Goal: Task Accomplishment & Management: Use online tool/utility

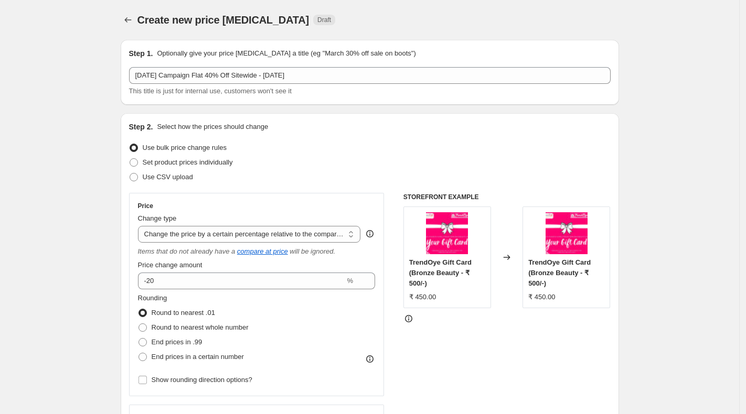
select select "pcap"
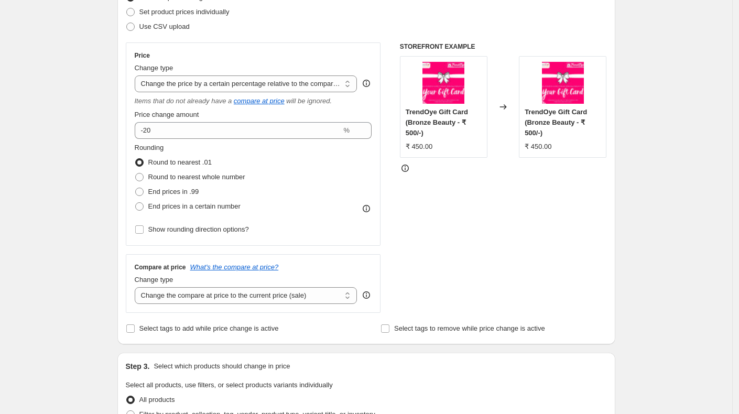
scroll to position [149, 0]
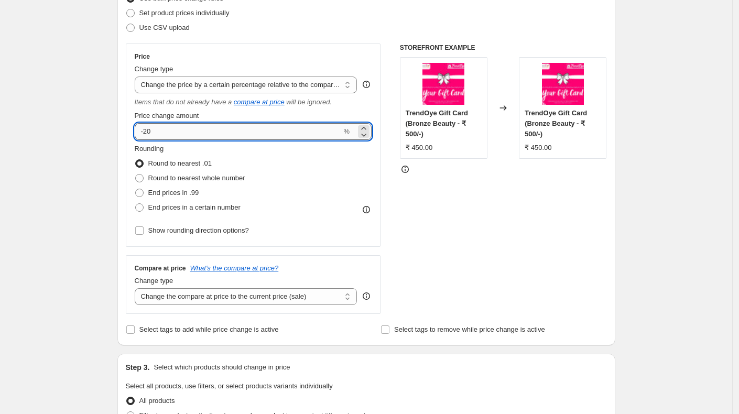
click at [147, 133] on input "-20" at bounding box center [238, 131] width 207 height 17
type input "-40"
click at [97, 186] on div "Create new price change job. This page is ready Create new price change job Dra…" at bounding box center [366, 389] width 733 height 1076
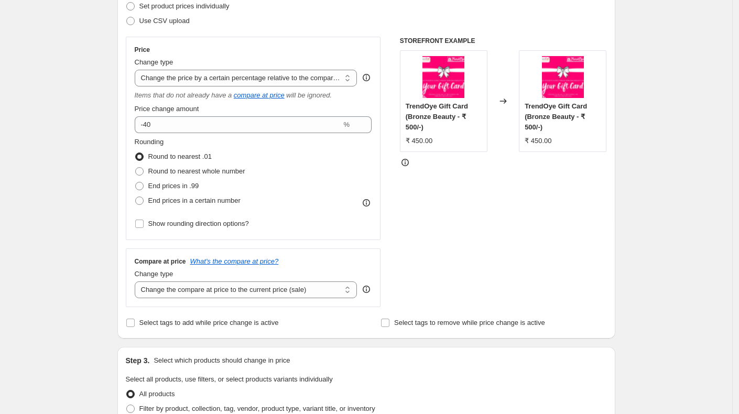
scroll to position [154, 0]
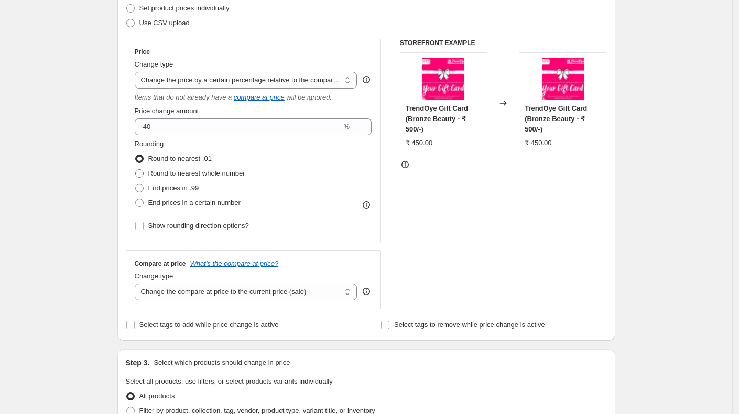
click at [142, 174] on span at bounding box center [139, 173] width 8 height 8
click at [136, 170] on input "Round to nearest whole number" at bounding box center [135, 169] width 1 height 1
radio input "true"
click at [142, 201] on span at bounding box center [139, 203] width 8 height 8
click at [136, 199] on input "End prices in a certain number" at bounding box center [135, 199] width 1 height 1
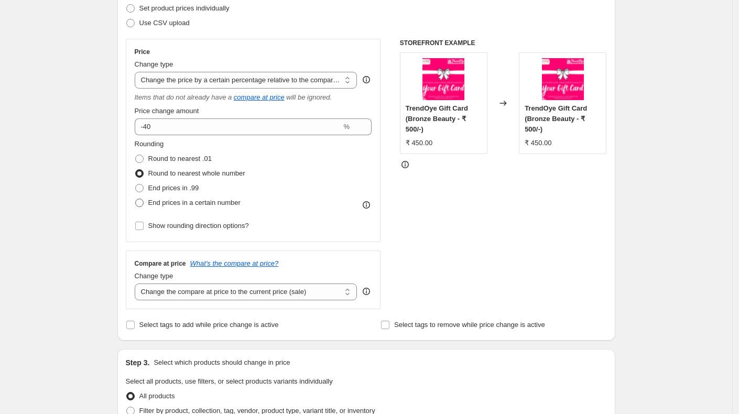
radio input "true"
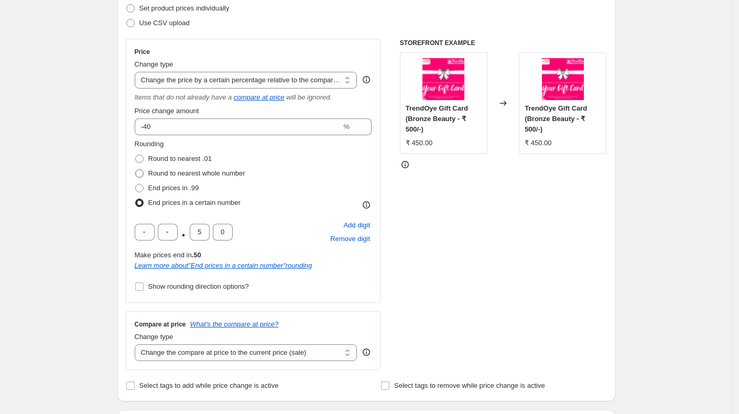
click at [143, 172] on span at bounding box center [139, 173] width 8 height 8
click at [136, 170] on input "Round to nearest whole number" at bounding box center [135, 169] width 1 height 1
radio input "true"
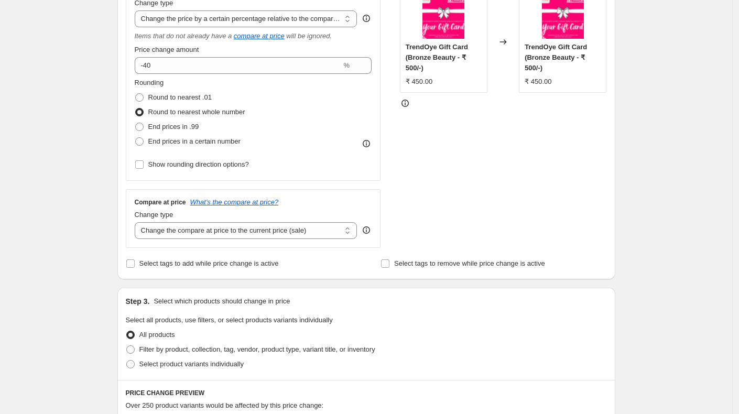
scroll to position [217, 0]
click at [371, 140] on icon at bounding box center [366, 142] width 10 height 10
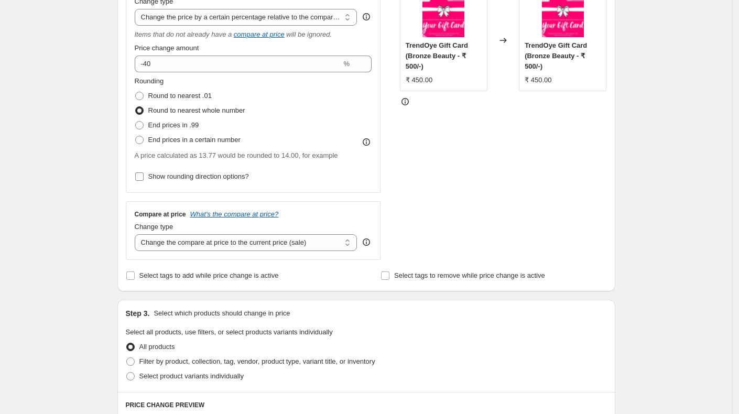
click at [144, 177] on input "Show rounding direction options?" at bounding box center [139, 177] width 8 height 8
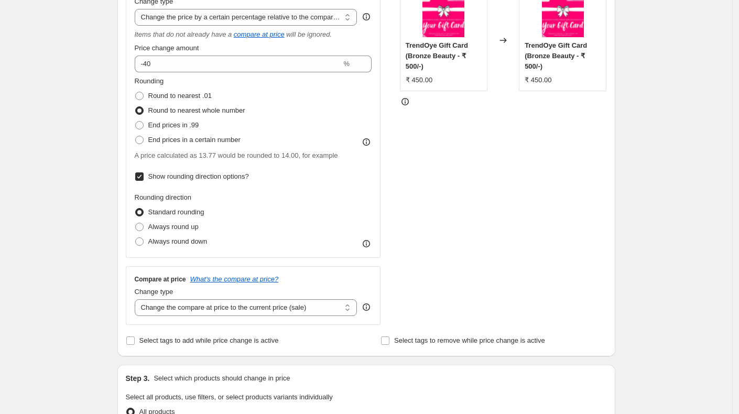
click at [144, 178] on input "Show rounding direction options?" at bounding box center [139, 177] width 8 height 8
checkbox input "false"
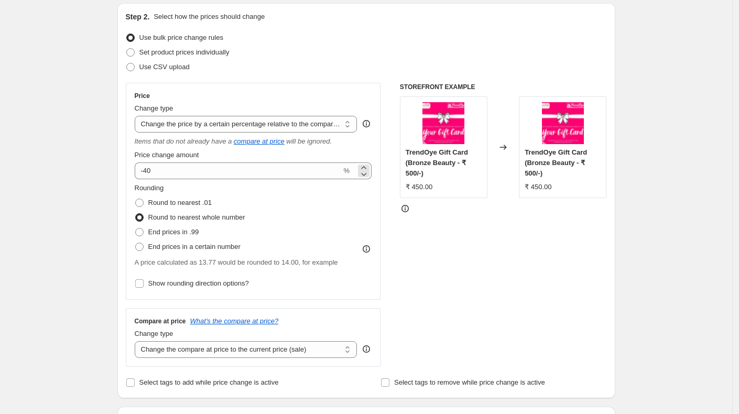
scroll to position [110, 0]
click at [312, 125] on select "Change the price to a certain amount Change the price by a certain amount Chang…" at bounding box center [246, 124] width 223 height 17
select select "percentage"
click at [137, 116] on select "Change the price to a certain amount Change the price by a certain amount Chang…" at bounding box center [246, 124] width 223 height 17
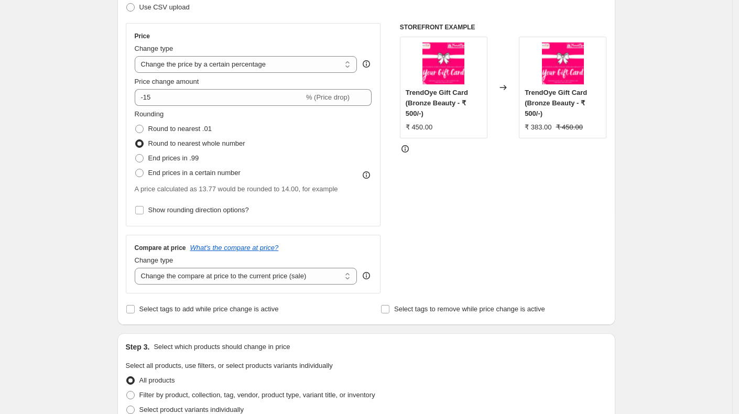
scroll to position [169, 0]
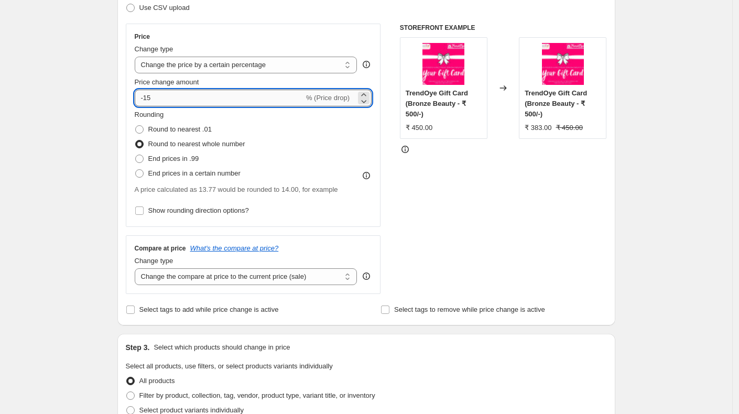
click at [178, 98] on input "-15" at bounding box center [219, 98] width 169 height 17
type input "-1"
type input "-40"
click at [71, 111] on div "Create new price change job. This page is ready Create new price change job Dra…" at bounding box center [366, 369] width 733 height 1076
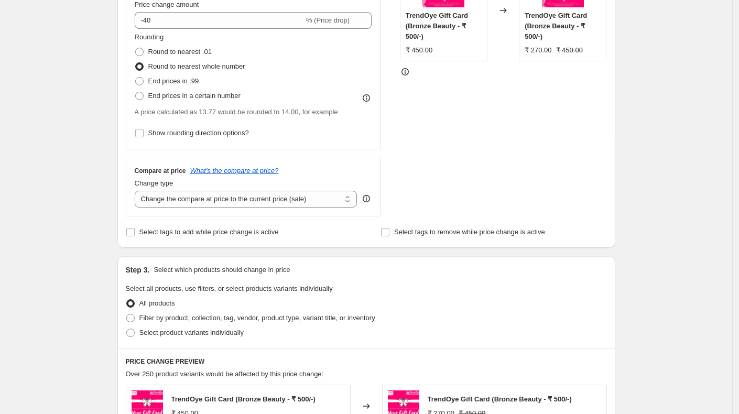
scroll to position [251, 0]
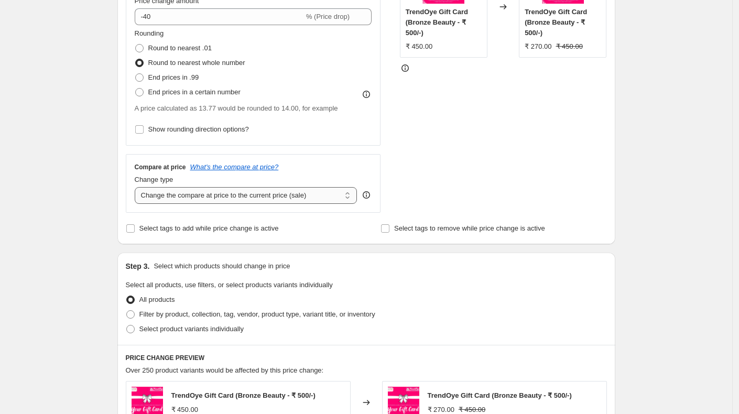
click at [317, 195] on select "Change the compare at price to the current price (sale) Change the compare at p…" at bounding box center [246, 195] width 223 height 17
click at [137, 187] on select "Change the compare at price to the current price (sale) Change the compare at p…" at bounding box center [246, 195] width 223 height 17
click at [317, 195] on select "Change the compare at price to the current price (sale) Change the compare at p…" at bounding box center [246, 195] width 223 height 17
click at [137, 187] on select "Change the compare at price to the current price (sale) Change the compare at p…" at bounding box center [246, 195] width 223 height 17
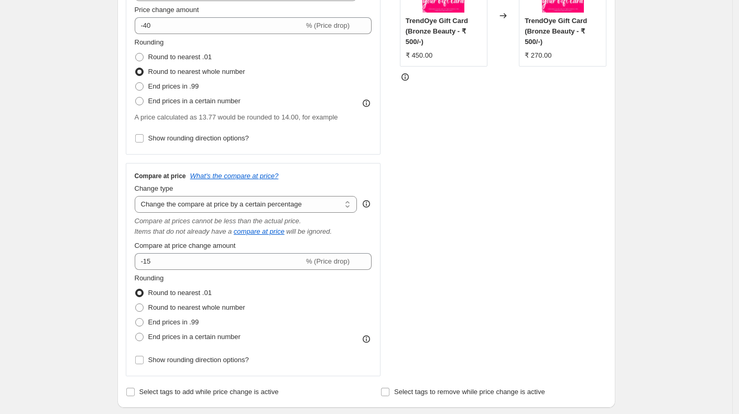
scroll to position [245, 0]
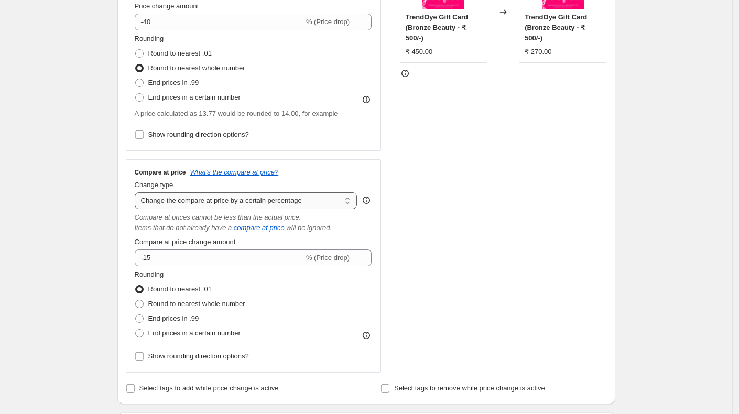
click at [281, 200] on select "Change the compare at price to the current price (sale) Change the compare at p…" at bounding box center [246, 200] width 223 height 17
select select "bp"
click at [137, 192] on select "Change the compare at price to the current price (sale) Change the compare at p…" at bounding box center [246, 200] width 223 height 17
type input "12.00"
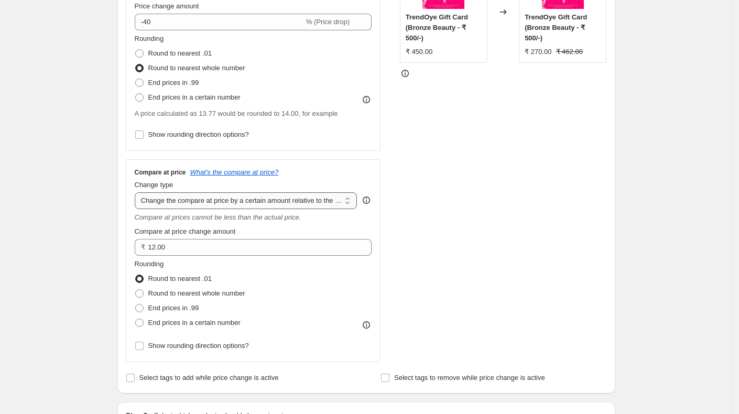
click at [281, 201] on select "Change the compare at price to the current price (sale) Change the compare at p…" at bounding box center [246, 200] width 223 height 17
select select "pp"
click at [137, 192] on select "Change the compare at price to the current price (sale) Change the compare at p…" at bounding box center [246, 200] width 223 height 17
type input "20"
click at [284, 201] on select "Change the compare at price to the current price (sale) Change the compare at p…" at bounding box center [246, 200] width 223 height 17
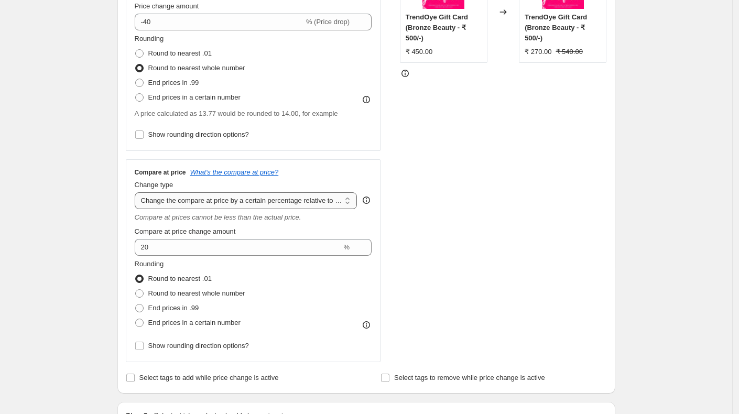
click at [137, 192] on select "Change the compare at price to the current price (sale) Change the compare at p…" at bounding box center [246, 200] width 223 height 17
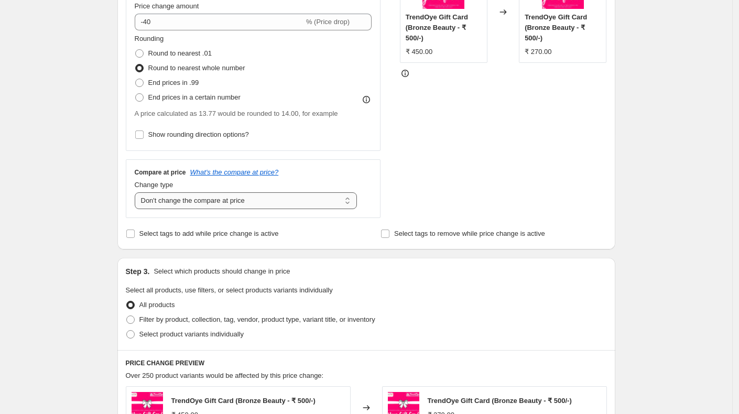
click at [251, 199] on select "Change the compare at price to the current price (sale) Change the compare at p…" at bounding box center [246, 200] width 223 height 17
click at [137, 192] on select "Change the compare at price to the current price (sale) Change the compare at p…" at bounding box center [246, 200] width 223 height 17
click at [229, 200] on select "Change the compare at price to the current price (sale) Change the compare at p…" at bounding box center [246, 200] width 223 height 17
select select "ep"
click at [137, 192] on select "Change the compare at price to the current price (sale) Change the compare at p…" at bounding box center [246, 200] width 223 height 17
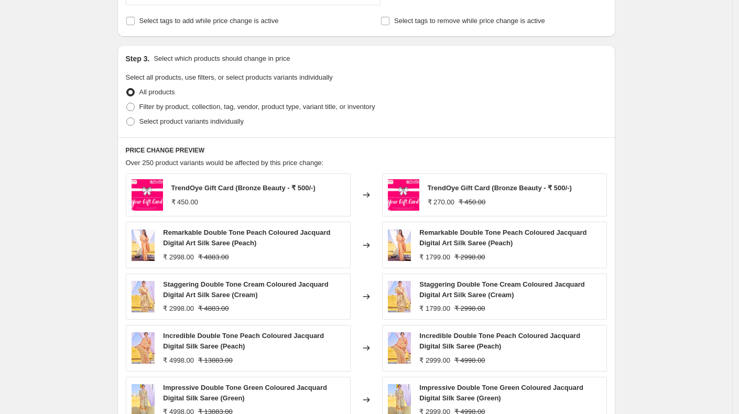
scroll to position [437, 0]
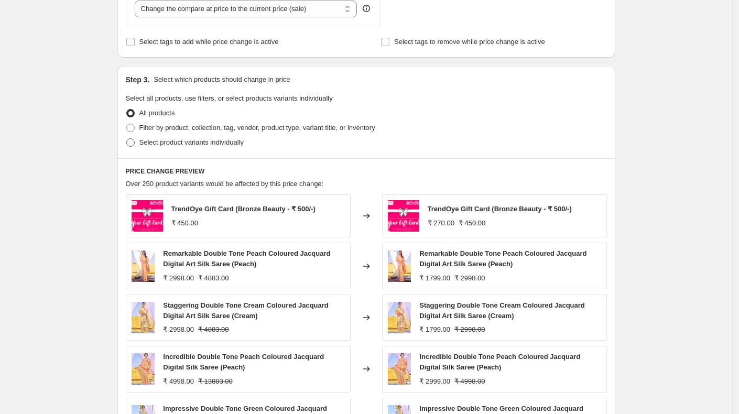
click at [135, 143] on span at bounding box center [130, 142] width 8 height 8
click at [127, 139] on input "Select product variants individually" at bounding box center [126, 138] width 1 height 1
radio input "true"
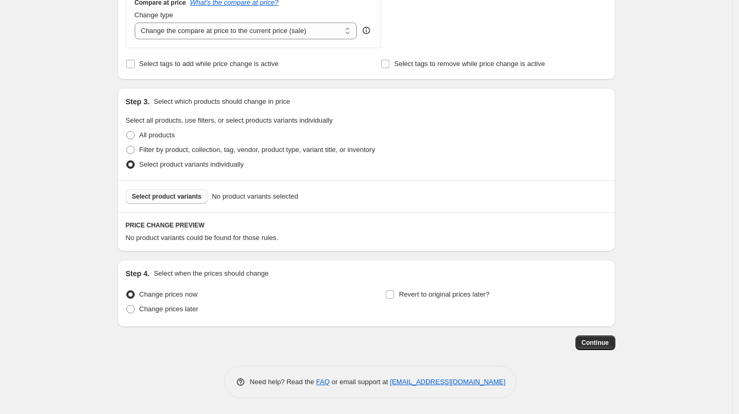
scroll to position [413, 0]
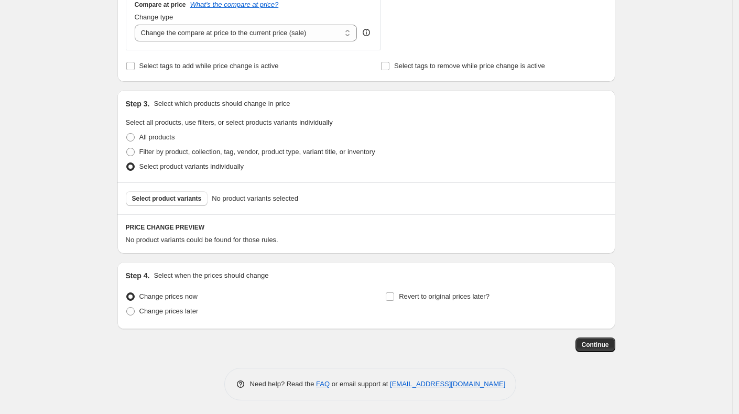
click at [273, 198] on span "No product variants selected" at bounding box center [255, 199] width 87 height 10
click at [195, 198] on span "Select product variants" at bounding box center [167, 199] width 70 height 8
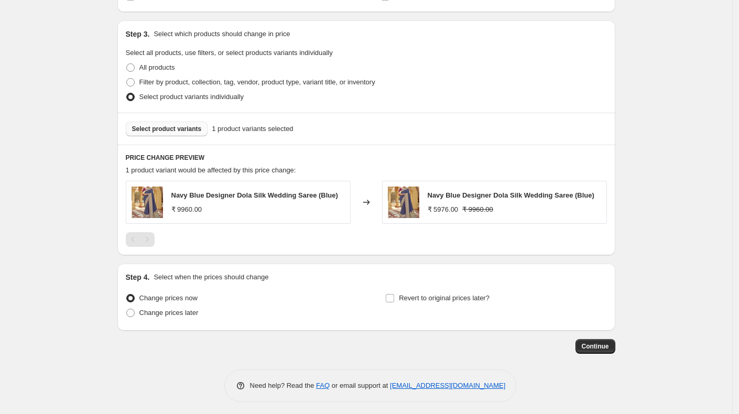
scroll to position [484, 0]
click at [598, 343] on span "Continue" at bounding box center [595, 345] width 27 height 8
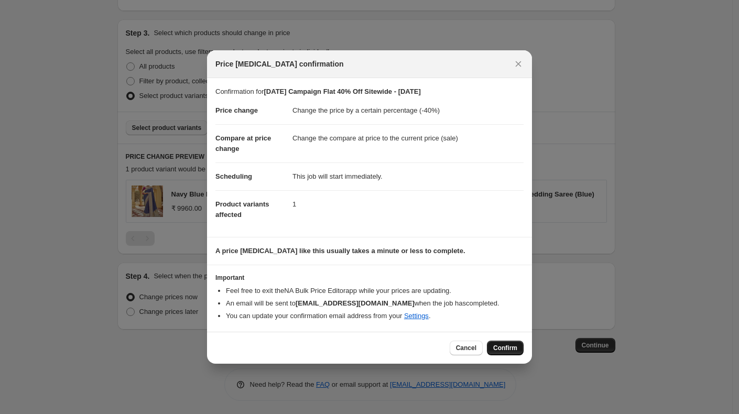
click at [502, 348] on span "Confirm" at bounding box center [505, 348] width 24 height 8
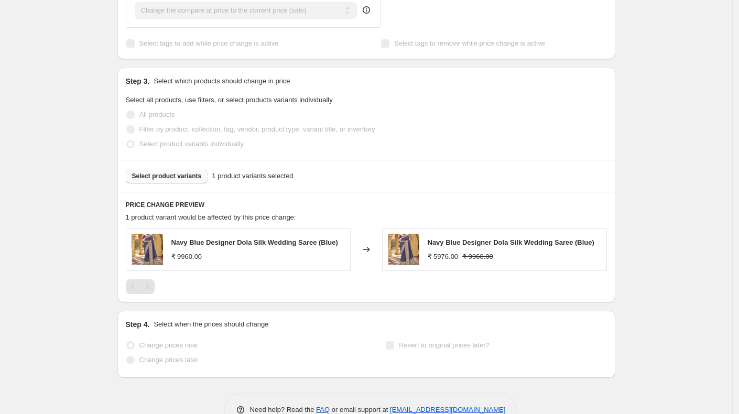
select select "percentage"
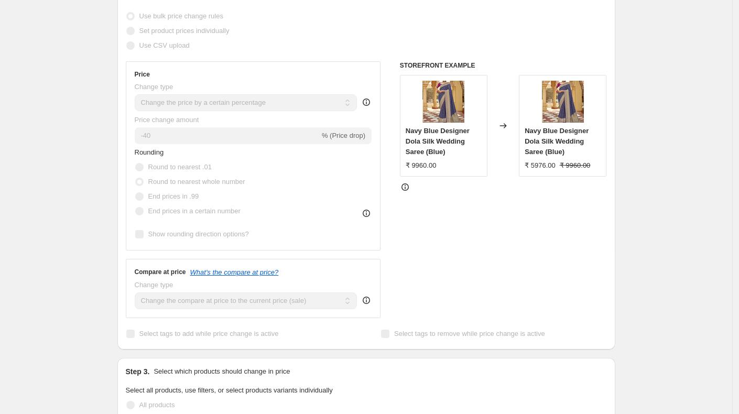
scroll to position [0, 0]
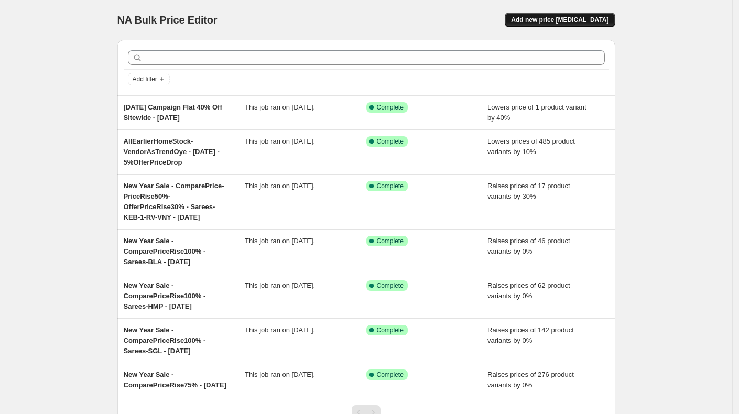
click at [552, 21] on span "Add new price [MEDICAL_DATA]" at bounding box center [560, 20] width 98 height 8
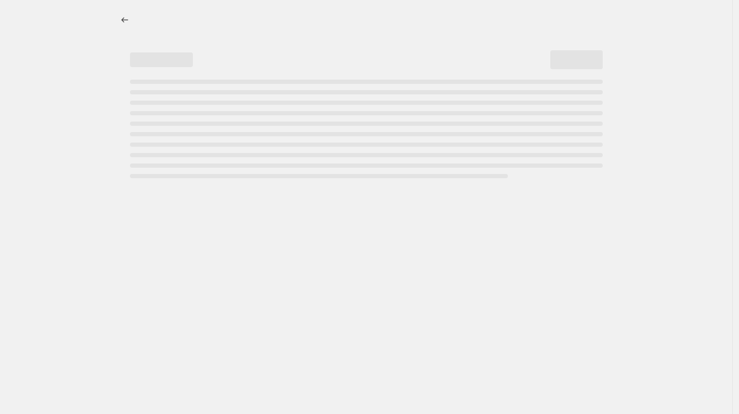
select select "percentage"
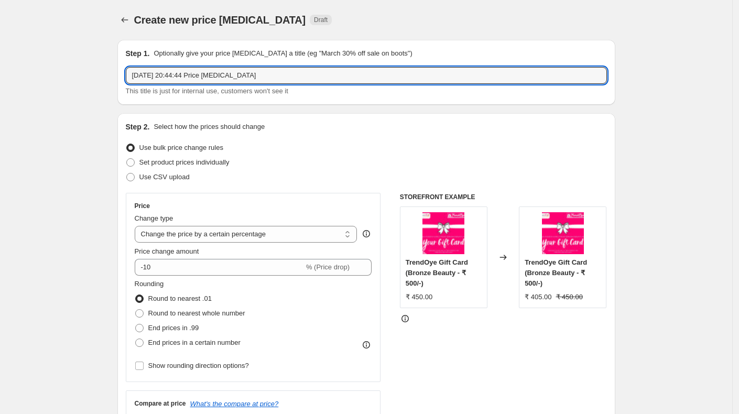
drag, startPoint x: 262, startPoint y: 76, endPoint x: 127, endPoint y: 80, distance: 134.8
click at [127, 80] on div "Step 1. Optionally give your price change job a title (eg "March 30% off sale o…" at bounding box center [366, 72] width 498 height 65
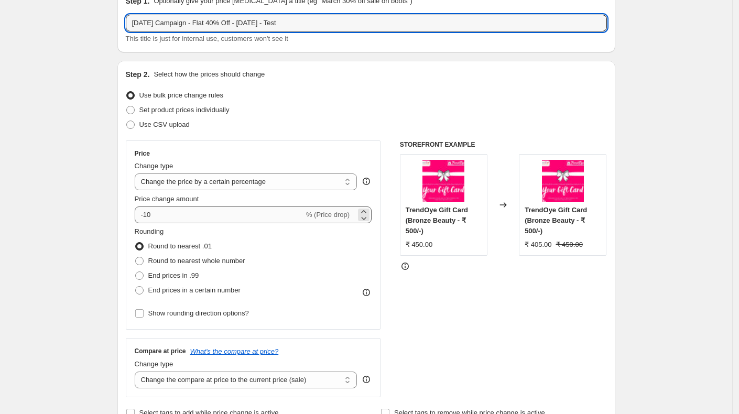
scroll to position [62, 0]
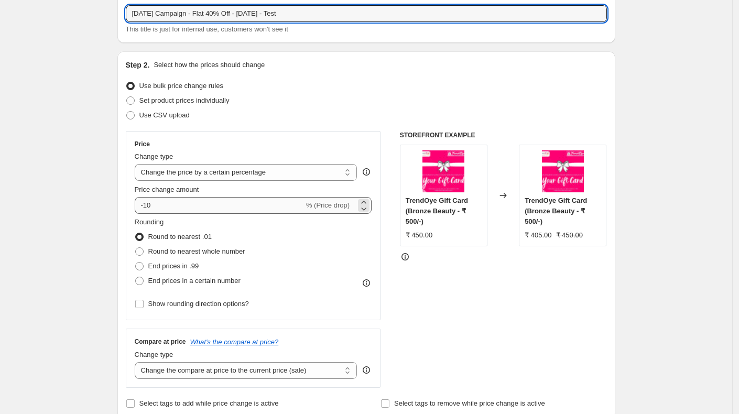
type input "Diwali Campaign - Flat 40% Off - 02-10-25 - Test"
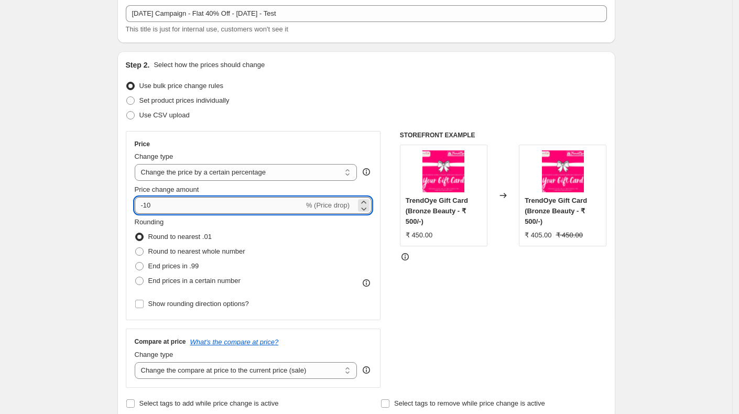
click at [193, 203] on input "-10" at bounding box center [219, 205] width 169 height 17
type input "-1"
type input "-40"
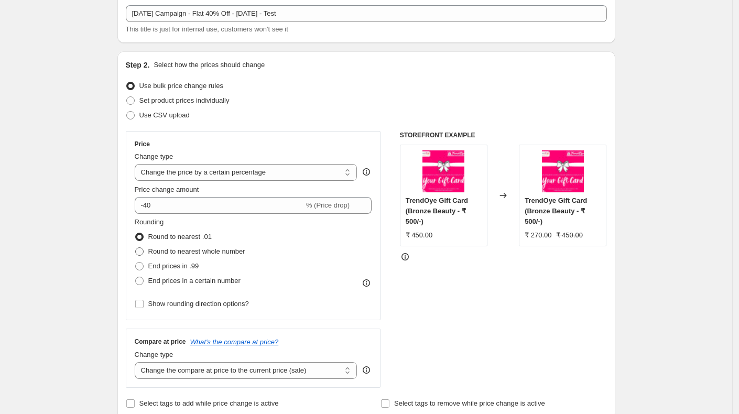
click at [143, 252] on span at bounding box center [139, 252] width 8 height 8
click at [136, 248] on input "Round to nearest whole number" at bounding box center [135, 248] width 1 height 1
radio input "true"
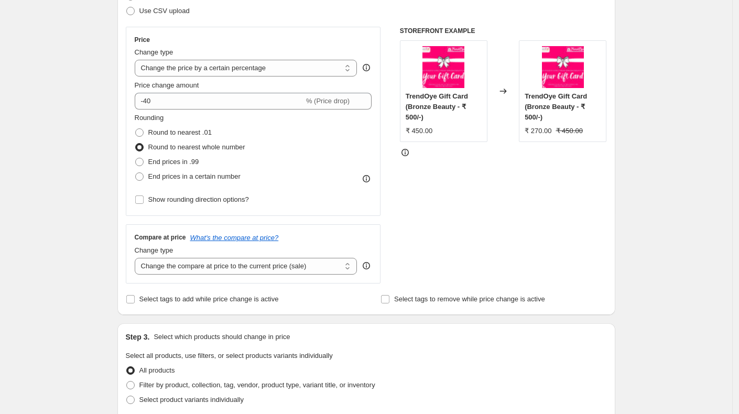
scroll to position [178, 0]
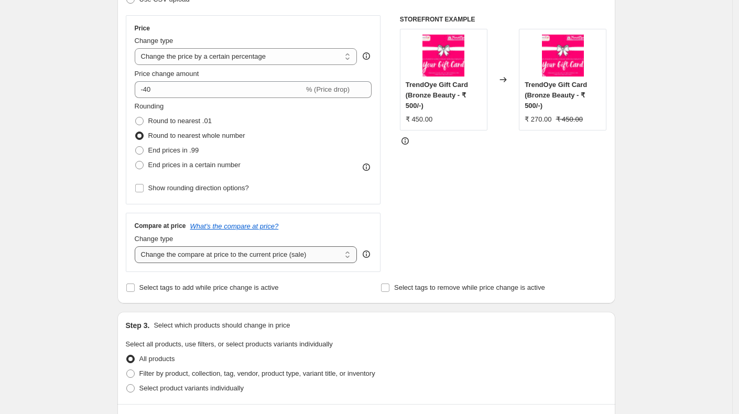
click at [265, 252] on select "Change the compare at price to the current price (sale) Change the compare at p…" at bounding box center [246, 254] width 223 height 17
click at [137, 246] on select "Change the compare at price to the current price (sale) Change the compare at p…" at bounding box center [246, 254] width 223 height 17
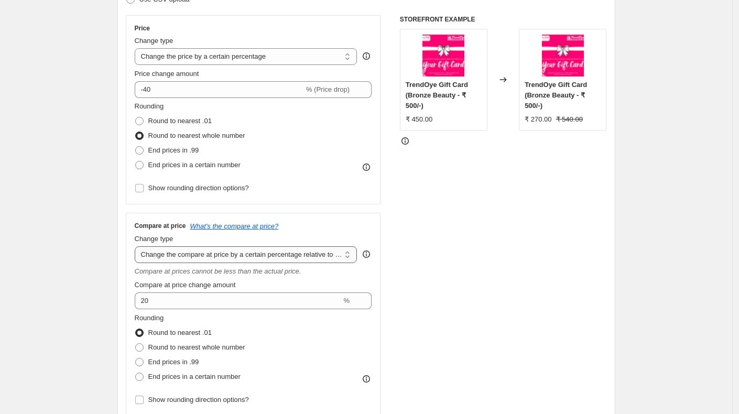
click at [253, 253] on select "Change the compare at price to the current price (sale) Change the compare at p…" at bounding box center [246, 254] width 223 height 17
select select "ep"
click at [137, 246] on select "Change the compare at price to the current price (sale) Change the compare at p…" at bounding box center [246, 254] width 223 height 17
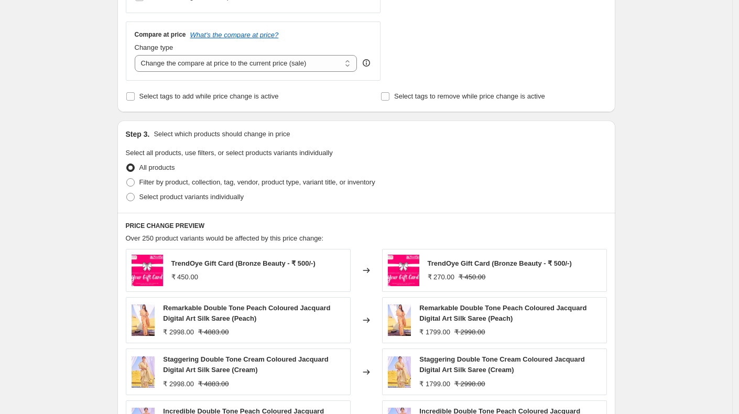
scroll to position [361, 0]
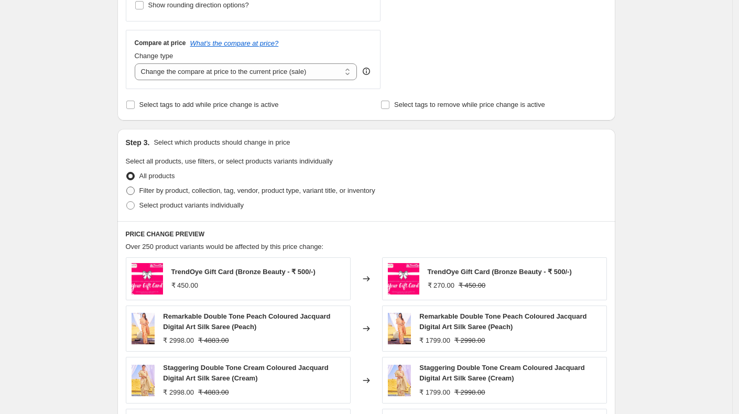
click at [134, 190] on span at bounding box center [130, 191] width 8 height 8
click at [127, 187] on input "Filter by product, collection, tag, vendor, product type, variant title, or inv…" at bounding box center [126, 187] width 1 height 1
radio input "true"
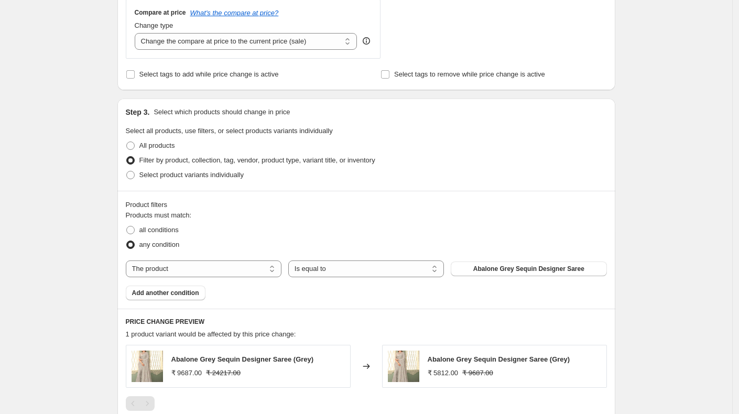
scroll to position [392, 0]
click at [232, 269] on select "The product The product's collection The product's tag The product's vendor The…" at bounding box center [204, 268] width 156 height 17
click at [135, 174] on span at bounding box center [130, 174] width 8 height 8
click at [127, 171] on input "Select product variants individually" at bounding box center [126, 170] width 1 height 1
radio input "true"
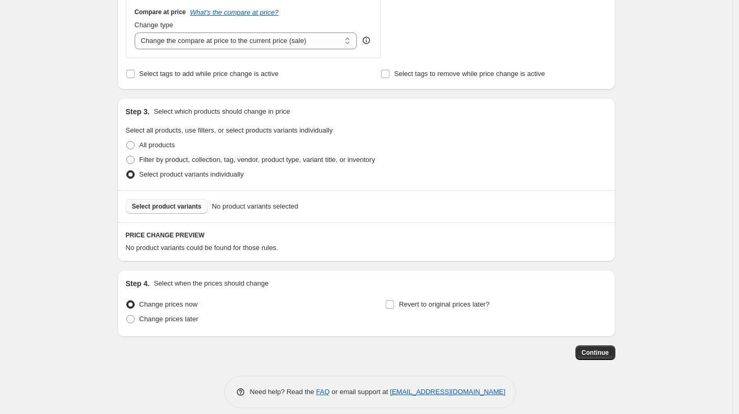
click at [195, 206] on span "Select product variants" at bounding box center [167, 206] width 70 height 8
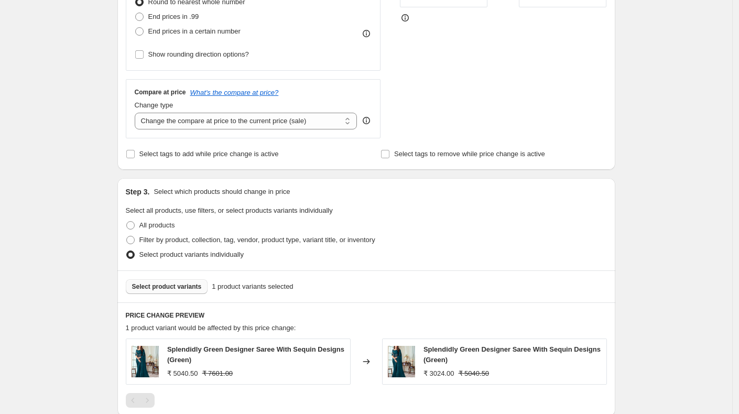
scroll to position [282, 0]
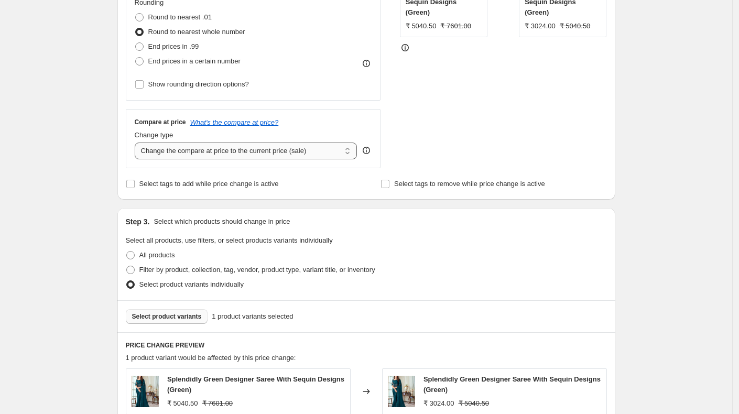
click at [276, 152] on select "Change the compare at price to the current price (sale) Change the compare at p…" at bounding box center [246, 151] width 223 height 17
click at [137, 143] on select "Change the compare at price to the current price (sale) Change the compare at p…" at bounding box center [246, 151] width 223 height 17
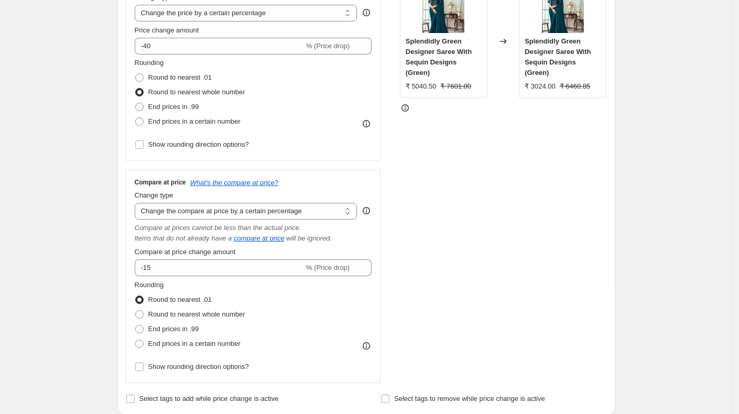
scroll to position [225, 0]
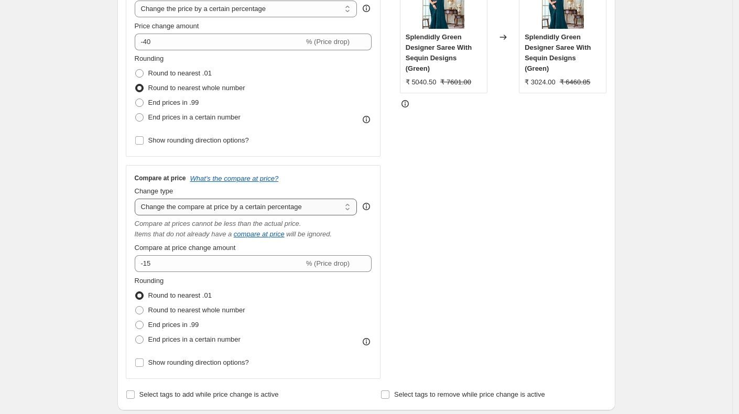
click at [307, 206] on select "Change the compare at price to the current price (sale) Change the compare at p…" at bounding box center [246, 207] width 223 height 17
select select "no_change"
click at [137, 199] on select "Change the compare at price to the current price (sale) Change the compare at p…" at bounding box center [246, 207] width 223 height 17
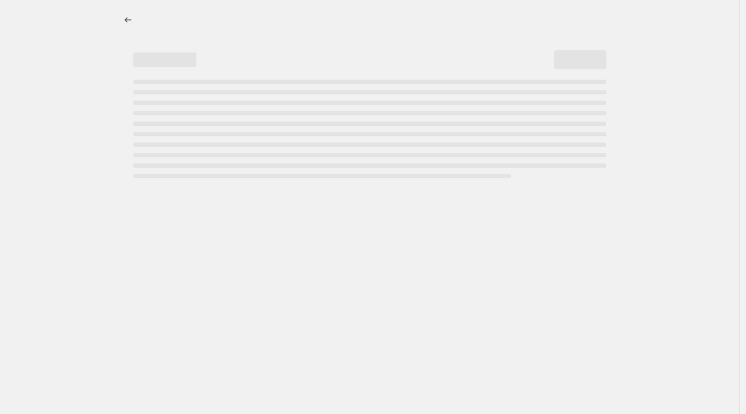
select select "percentage"
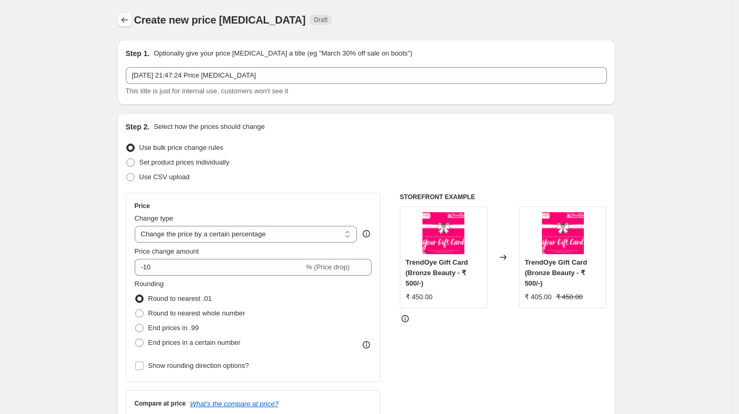
click at [126, 20] on icon "Price change jobs" at bounding box center [125, 20] width 10 height 10
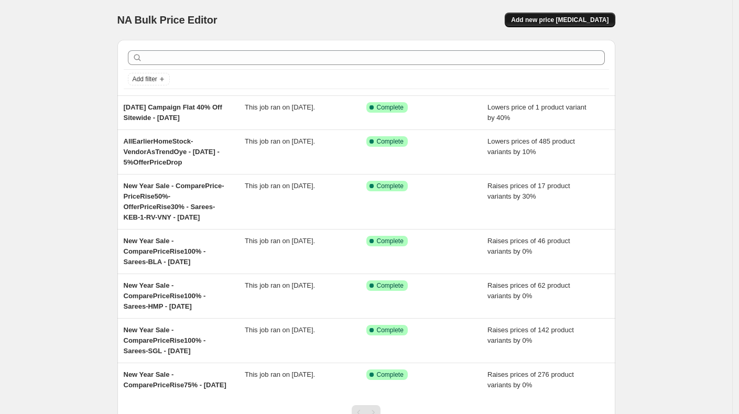
click at [562, 22] on span "Add new price [MEDICAL_DATA]" at bounding box center [560, 20] width 98 height 8
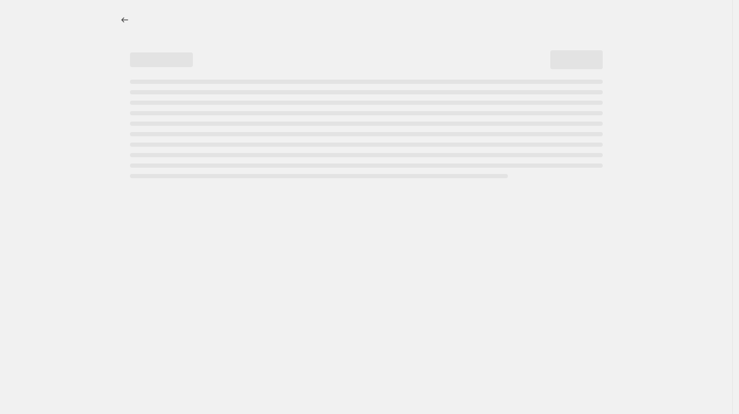
select select "percentage"
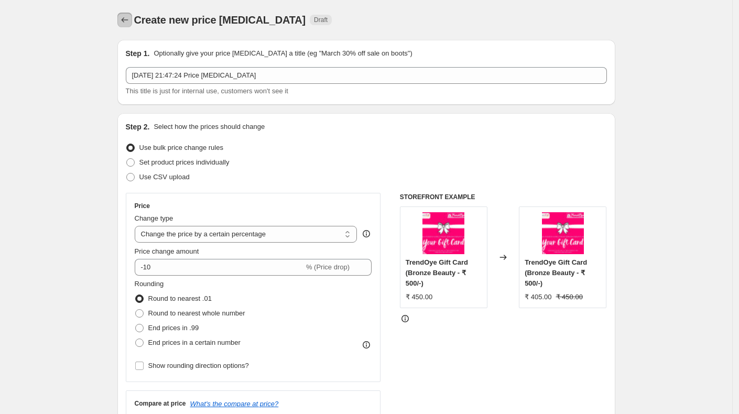
click at [128, 21] on icon "Price change jobs" at bounding box center [125, 20] width 10 height 10
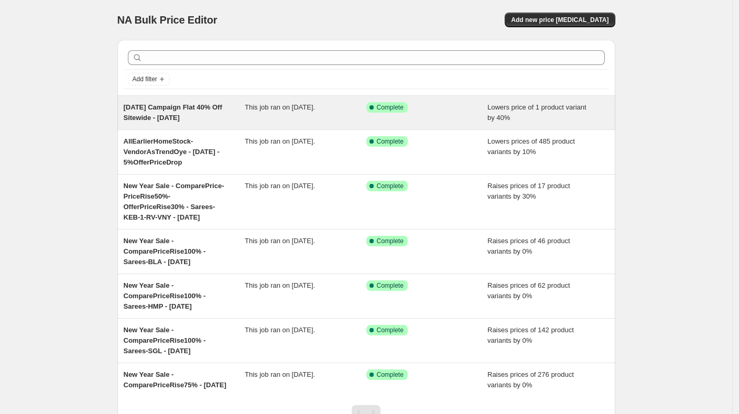
click at [178, 108] on span "[DATE] Campaign Flat 40% Off Sitewide - [DATE]" at bounding box center [173, 112] width 99 height 18
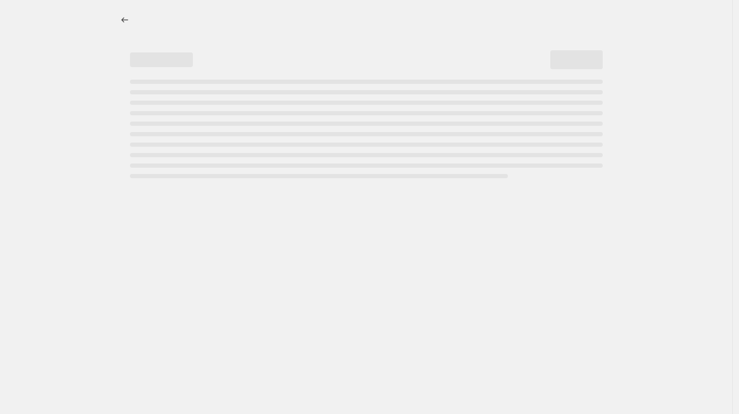
select select "percentage"
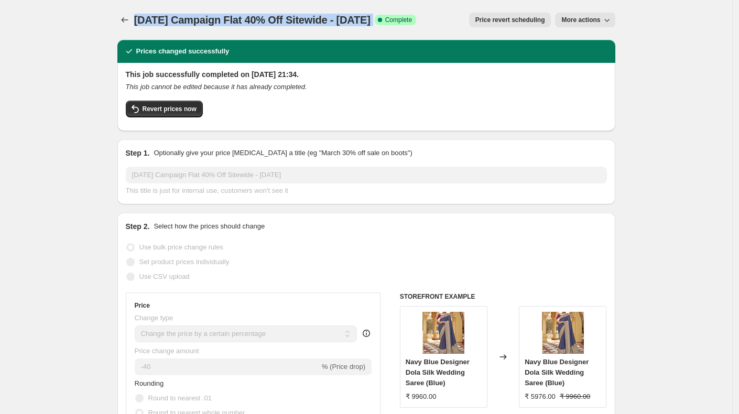
drag, startPoint x: 138, startPoint y: 20, endPoint x: 370, endPoint y: 23, distance: 232.3
click at [384, 24] on div "[DATE] Campaign Flat 40% Off Sitewide - [DATE] Success Complete Complete" at bounding box center [275, 20] width 283 height 15
copy div "[DATE] Campaign Flat 40% Off Sitewide - [DATE] Success Complete"
click at [127, 18] on icon "Price change jobs" at bounding box center [125, 20] width 10 height 10
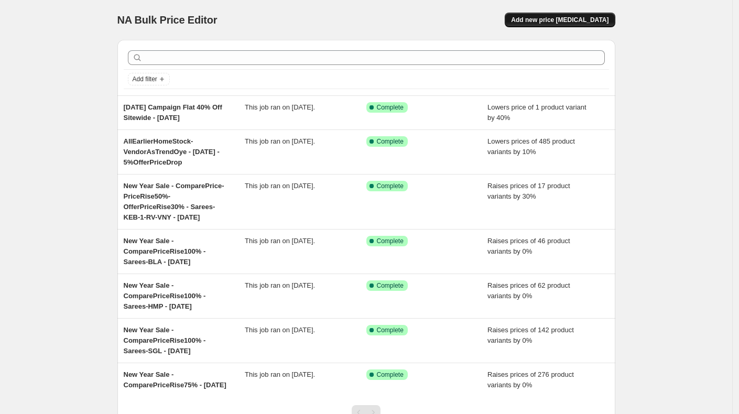
click at [558, 19] on span "Add new price [MEDICAL_DATA]" at bounding box center [560, 20] width 98 height 8
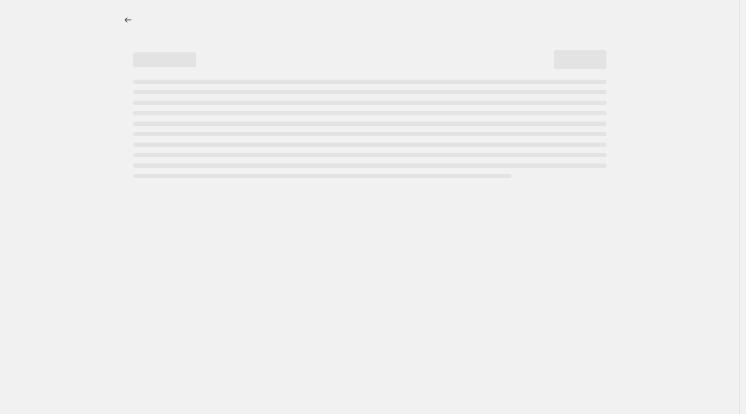
select select "percentage"
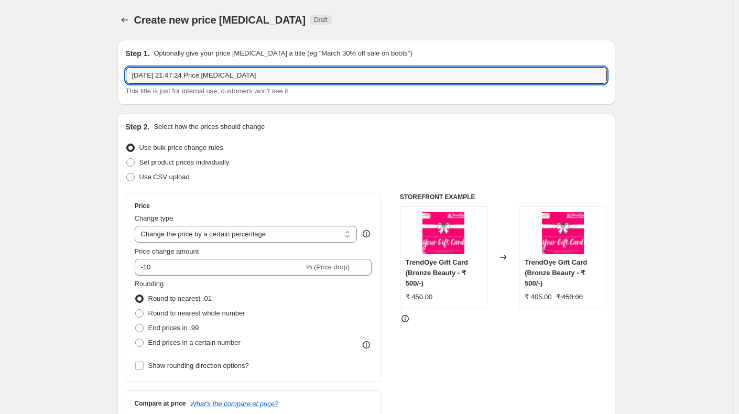
drag, startPoint x: 263, startPoint y: 78, endPoint x: 98, endPoint y: 73, distance: 165.3
paste input "[DATE] Campaign Flat 40% Off Sitewide - [DATE] Success Complete"
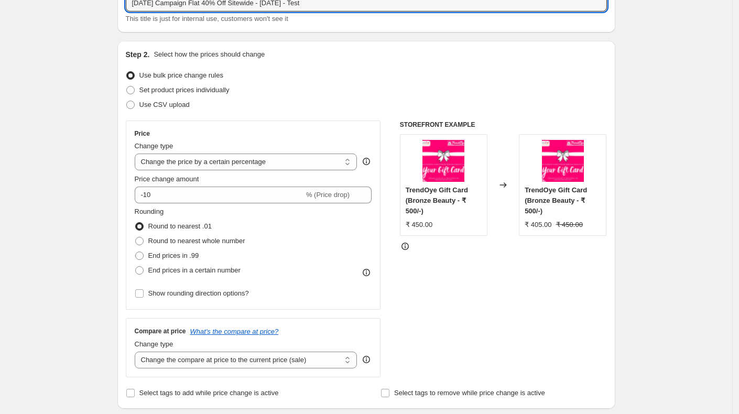
scroll to position [73, 0]
type input "[DATE] Campaign Flat 40% Off Sitewide - [DATE] - Test"
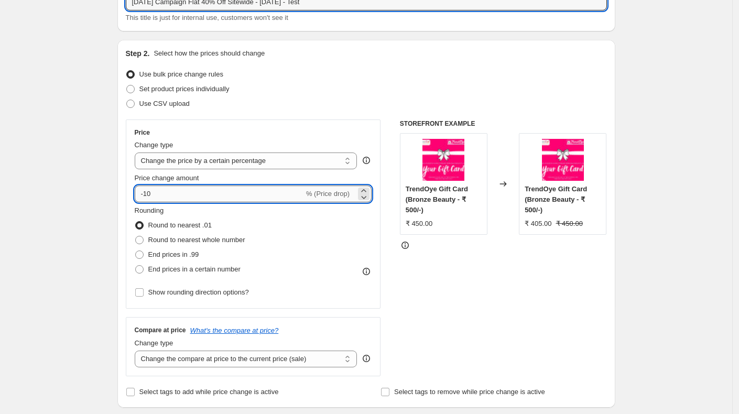
click at [160, 197] on input "-10" at bounding box center [219, 194] width 169 height 17
type input "-1"
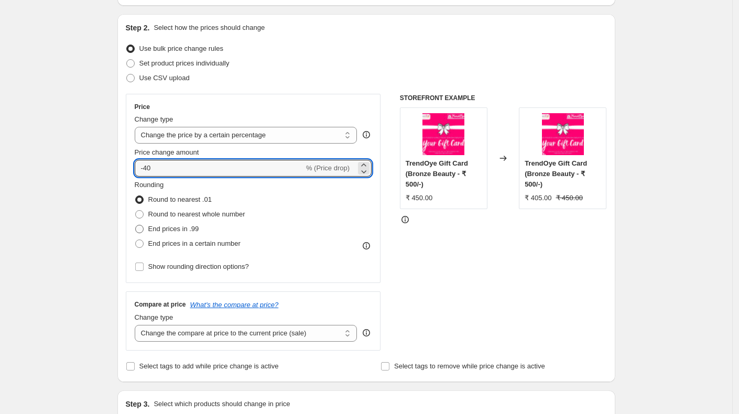
scroll to position [100, 0]
type input "-40"
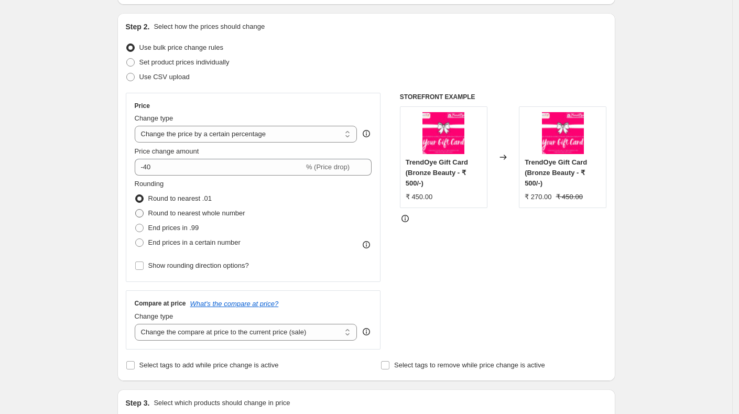
click at [143, 213] on span at bounding box center [139, 213] width 8 height 8
click at [136, 210] on input "Round to nearest whole number" at bounding box center [135, 209] width 1 height 1
radio input "true"
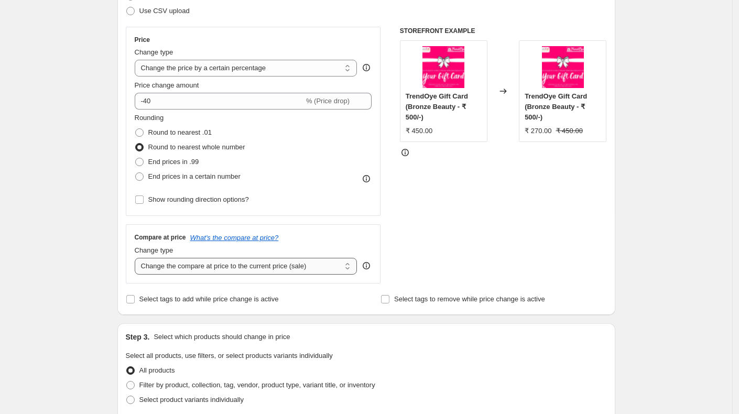
scroll to position [167, 0]
click at [300, 266] on select "Change the compare at price to the current price (sale) Change the compare at p…" at bounding box center [246, 265] width 223 height 17
click at [137, 257] on select "Change the compare at price to the current price (sale) Change the compare at p…" at bounding box center [246, 265] width 223 height 17
click at [223, 265] on select "Change the compare at price to the current price (sale) Change the compare at p…" at bounding box center [246, 265] width 223 height 17
select select "percentage"
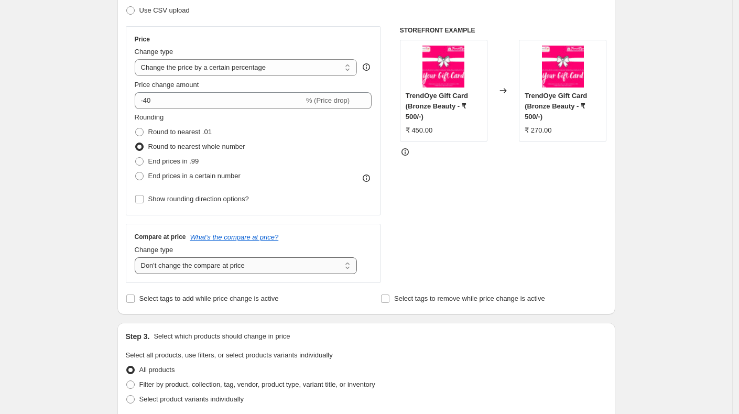
click at [137, 257] on select "Change the compare at price to the current price (sale) Change the compare at p…" at bounding box center [246, 265] width 223 height 17
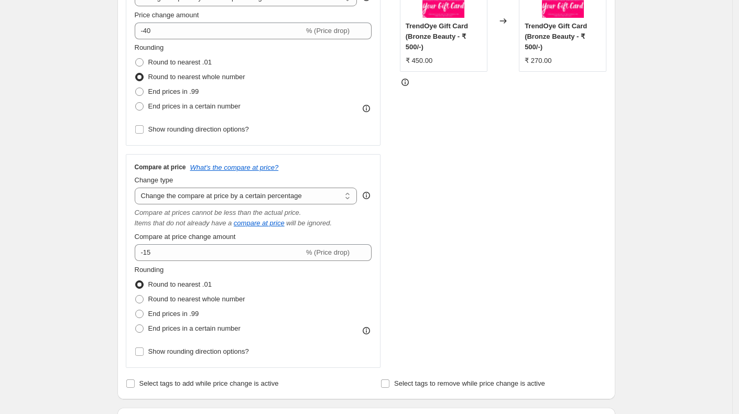
scroll to position [239, 0]
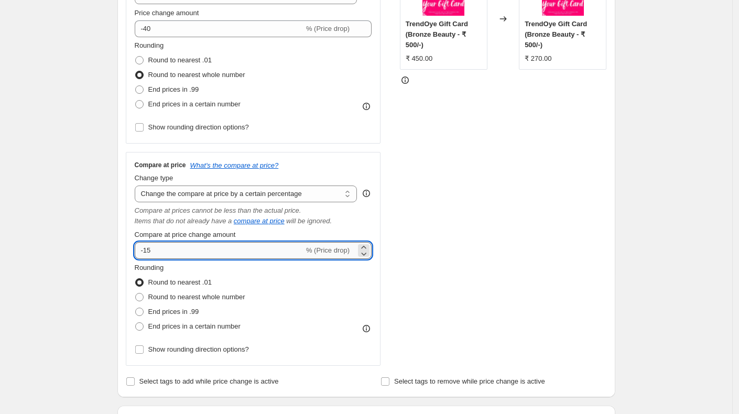
drag, startPoint x: 161, startPoint y: 248, endPoint x: 148, endPoint y: 248, distance: 13.1
click at [148, 248] on input "-15" at bounding box center [219, 250] width 169 height 17
type input "-40"
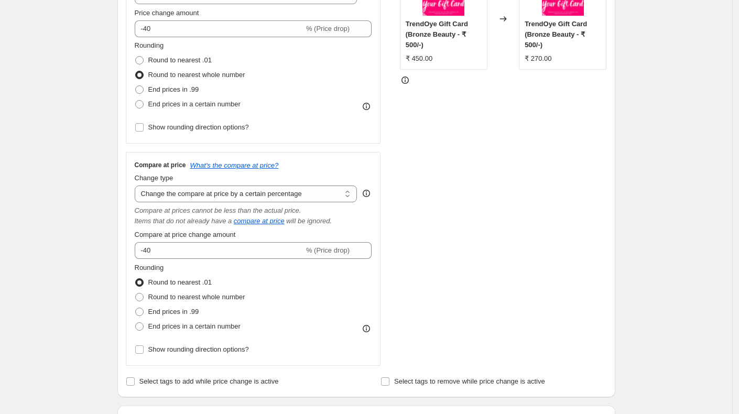
click at [93, 236] on div "Create new price [MEDICAL_DATA]. This page is ready Create new price [MEDICAL_D…" at bounding box center [366, 369] width 733 height 1217
click at [289, 195] on select "Change the compare at price to the current price (sale) Change the compare at p…" at bounding box center [246, 194] width 223 height 17
select select "no_change"
click at [137, 186] on select "Change the compare at price to the current price (sale) Change the compare at p…" at bounding box center [246, 194] width 223 height 17
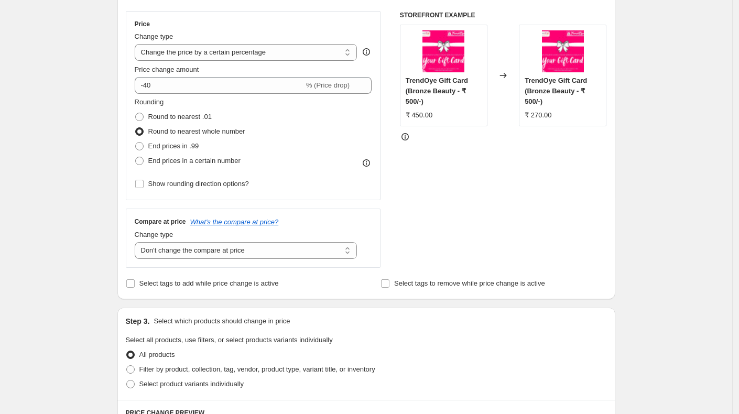
scroll to position [174, 0]
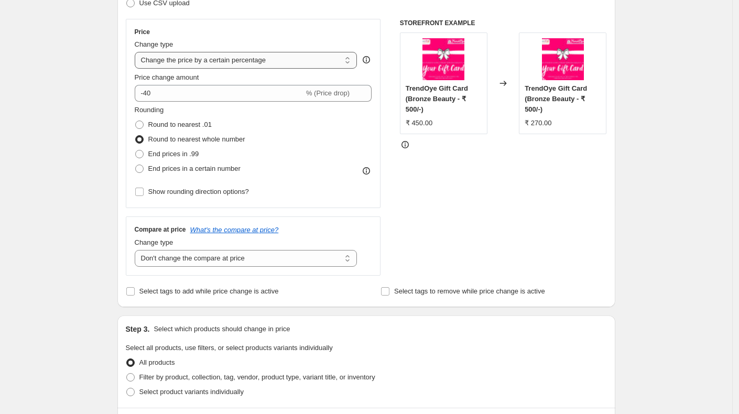
click at [260, 59] on select "Change the price to a certain amount Change the price by a certain amount Chang…" at bounding box center [246, 60] width 223 height 17
click at [137, 52] on select "Change the price to a certain amount Change the price by a certain amount Chang…" at bounding box center [246, 60] width 223 height 17
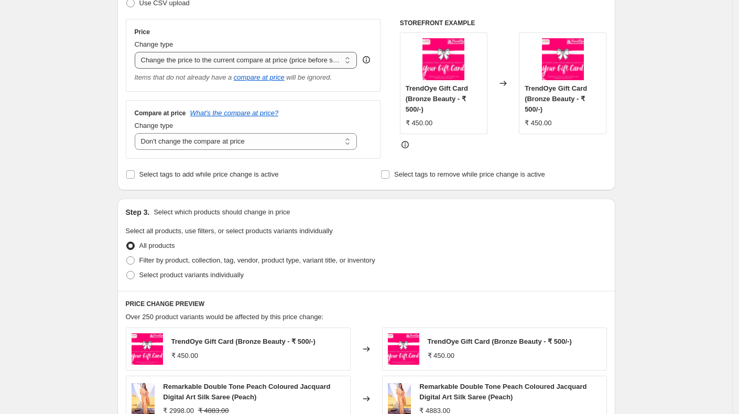
click at [255, 60] on select "Change the price to a certain amount Change the price by a certain amount Chang…" at bounding box center [246, 60] width 223 height 17
click at [137, 52] on select "Change the price to a certain amount Change the price by a certain amount Chang…" at bounding box center [246, 60] width 223 height 17
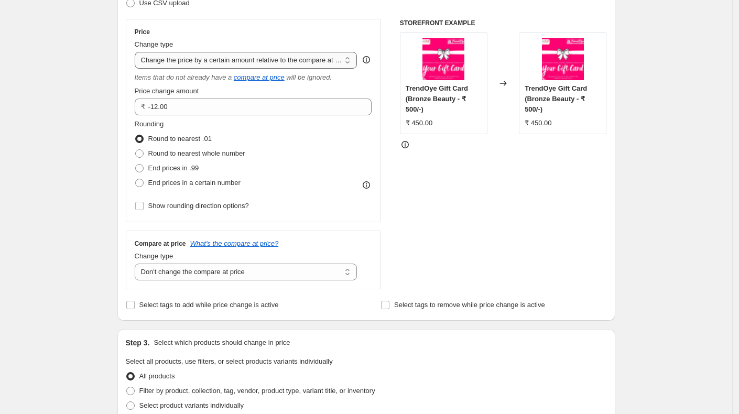
click at [249, 61] on select "Change the price to a certain amount Change the price by a certain amount Chang…" at bounding box center [246, 60] width 223 height 17
select select "pcap"
click at [137, 52] on select "Change the price to a certain amount Change the price by a certain amount Chang…" at bounding box center [246, 60] width 223 height 17
click at [238, 61] on select "Change the price to a certain amount Change the price by a certain amount Chang…" at bounding box center [246, 60] width 223 height 17
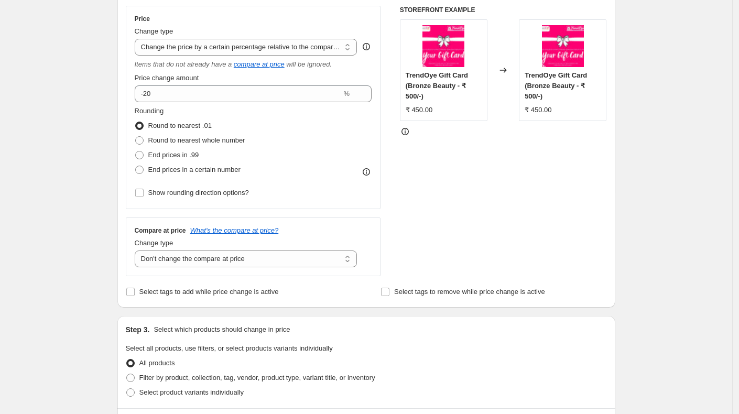
scroll to position [185, 0]
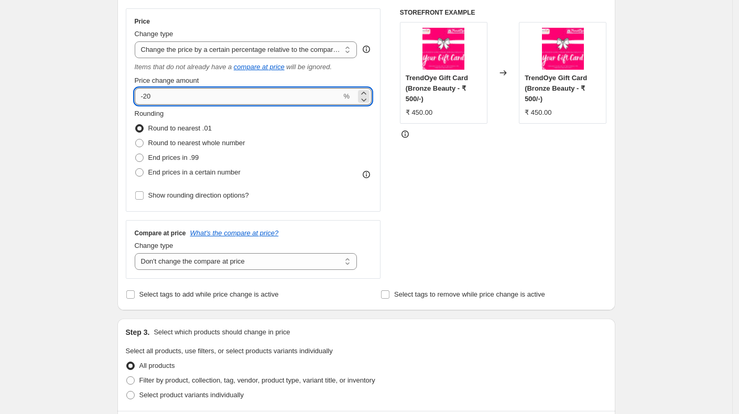
drag, startPoint x: 164, startPoint y: 96, endPoint x: 143, endPoint y: 91, distance: 21.6
click at [143, 91] on input "-20" at bounding box center [238, 96] width 207 height 17
type input "-2"
type input "-40"
click at [64, 162] on div "Create new price [MEDICAL_DATA]. This page is ready Create new price [MEDICAL_D…" at bounding box center [366, 353] width 733 height 1076
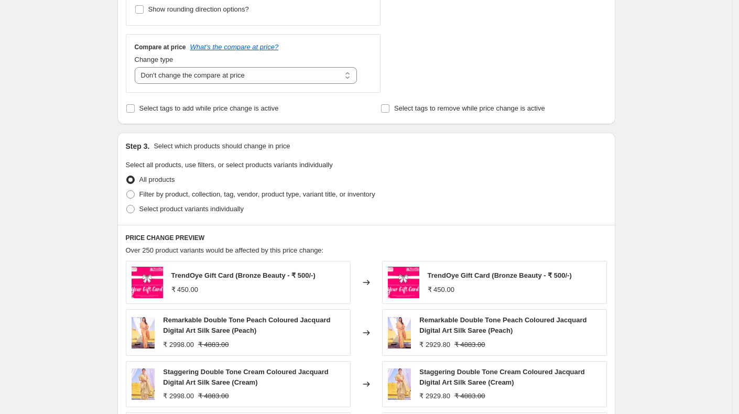
scroll to position [369, 0]
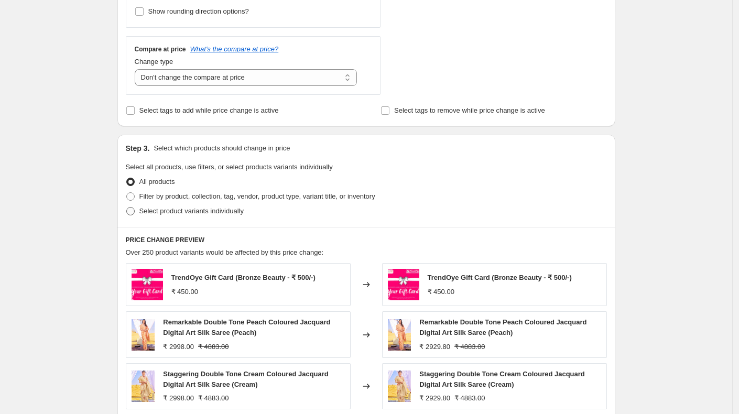
click at [135, 209] on span at bounding box center [130, 211] width 8 height 8
click at [127, 208] on input "Select product variants individually" at bounding box center [126, 207] width 1 height 1
radio input "true"
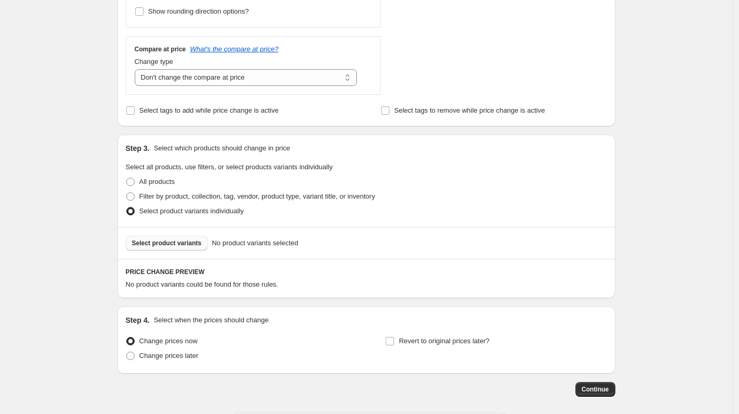
click at [195, 240] on span "Select product variants" at bounding box center [167, 243] width 70 height 8
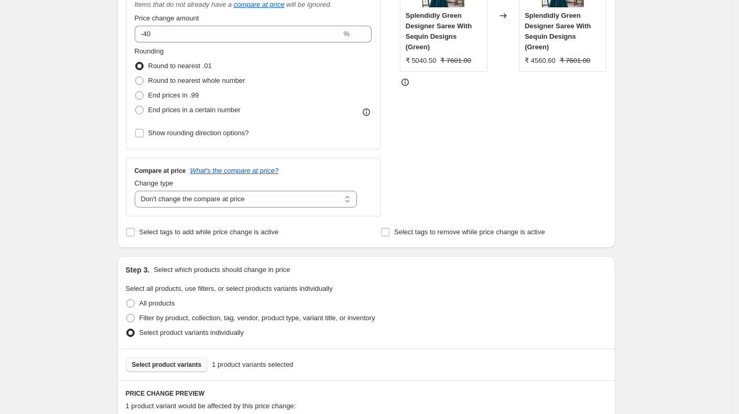
scroll to position [245, 0]
click at [144, 81] on span at bounding box center [139, 82] width 8 height 8
click at [136, 79] on input "Round to nearest whole number" at bounding box center [135, 78] width 1 height 1
radio input "true"
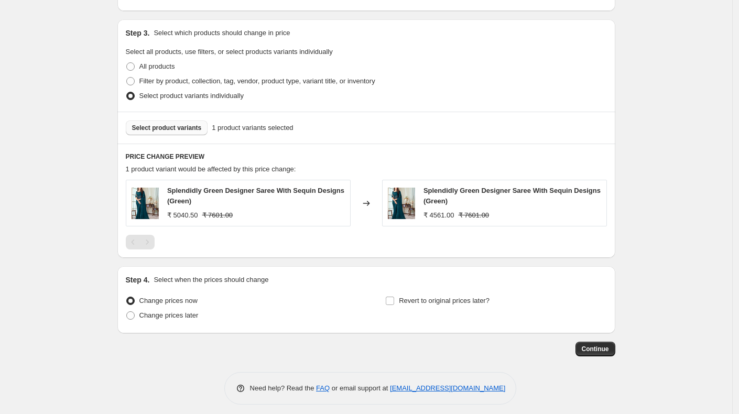
scroll to position [488, 0]
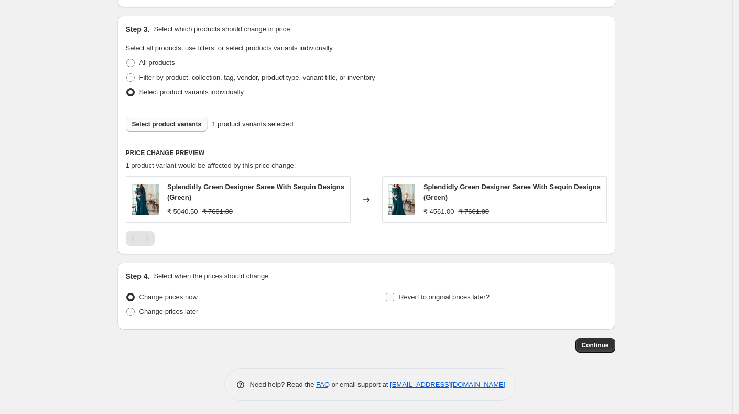
click at [394, 296] on input "Revert to original prices later?" at bounding box center [390, 297] width 8 height 8
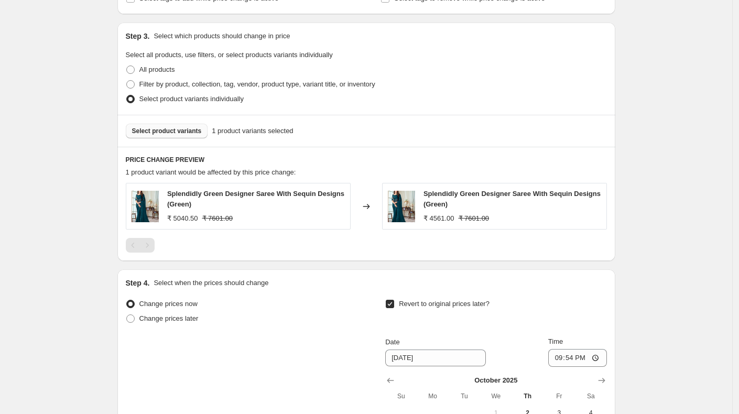
scroll to position [579, 0]
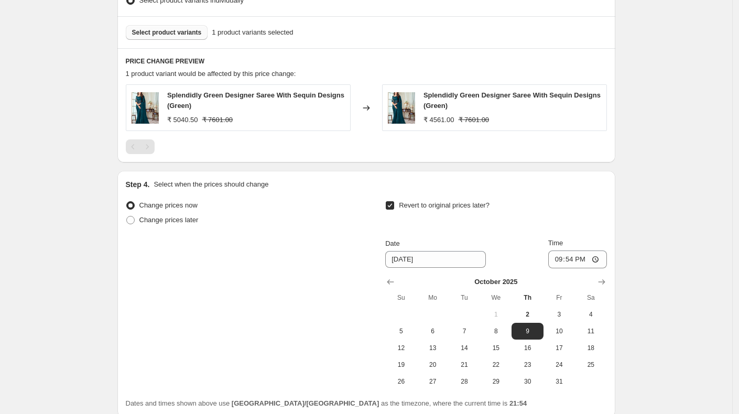
click at [393, 202] on input "Revert to original prices later?" at bounding box center [390, 205] width 8 height 8
checkbox input "false"
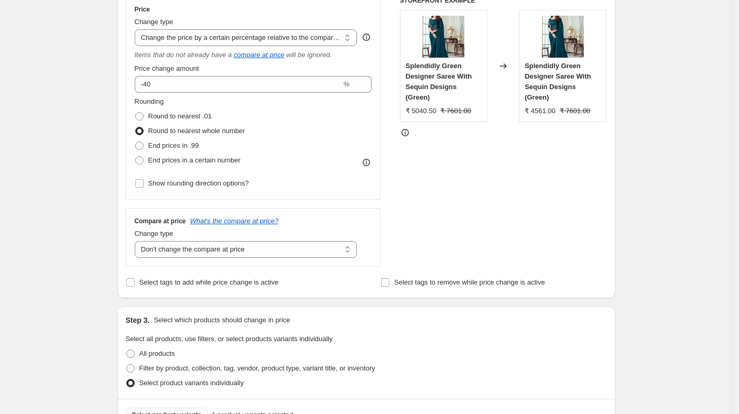
scroll to position [488, 0]
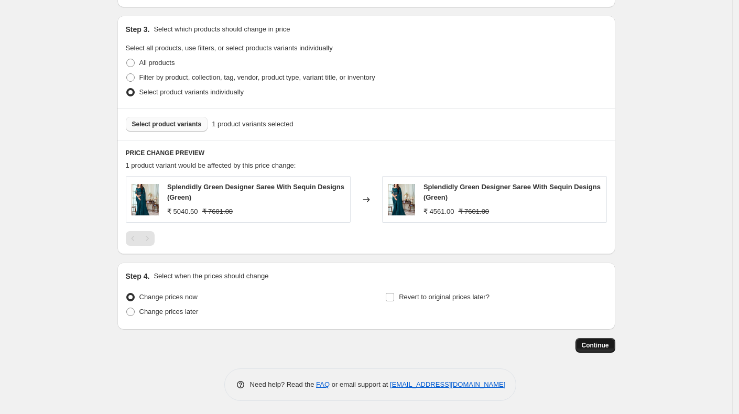
click at [600, 342] on span "Continue" at bounding box center [595, 345] width 27 height 8
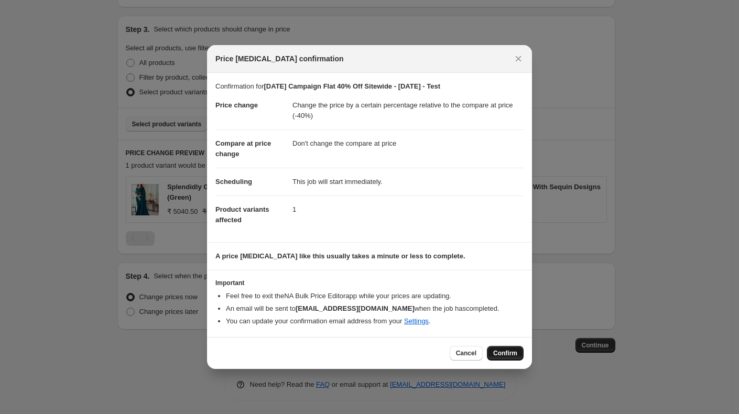
click at [504, 352] on span "Confirm" at bounding box center [505, 353] width 24 height 8
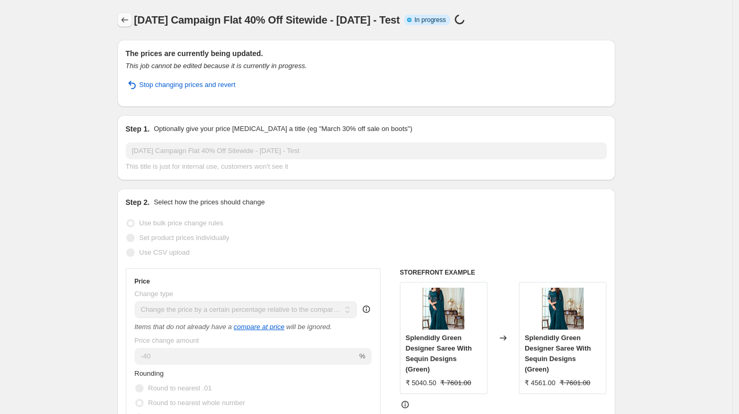
click at [128, 14] on button "Price change jobs" at bounding box center [124, 20] width 15 height 15
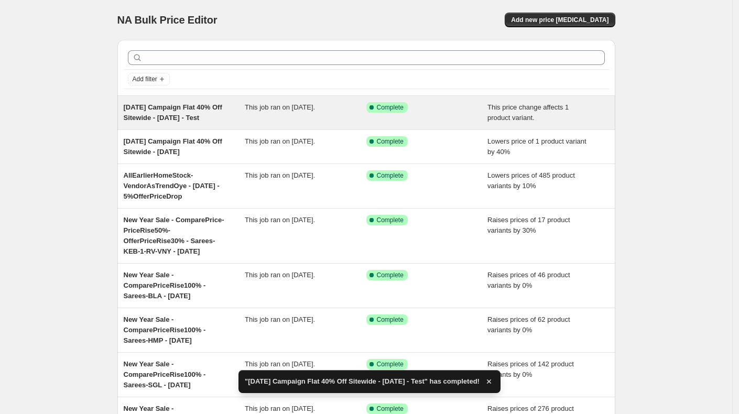
click at [185, 111] on div "[DATE] Campaign Flat 40% Off Sitewide - [DATE] - Test" at bounding box center [185, 112] width 122 height 21
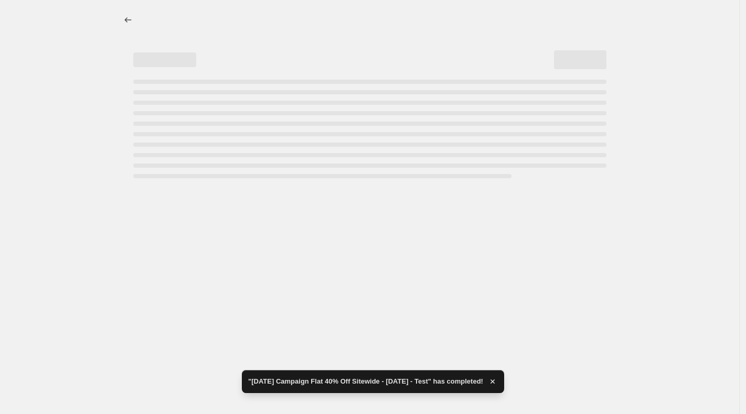
select select "pcap"
select select "no_change"
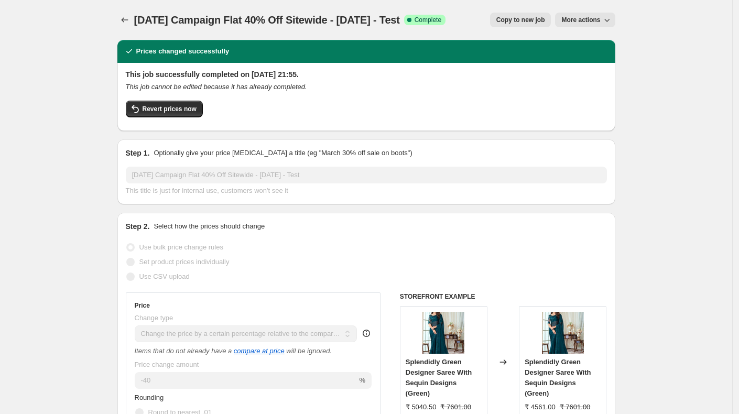
click at [606, 19] on icon "button" at bounding box center [607, 20] width 10 height 10
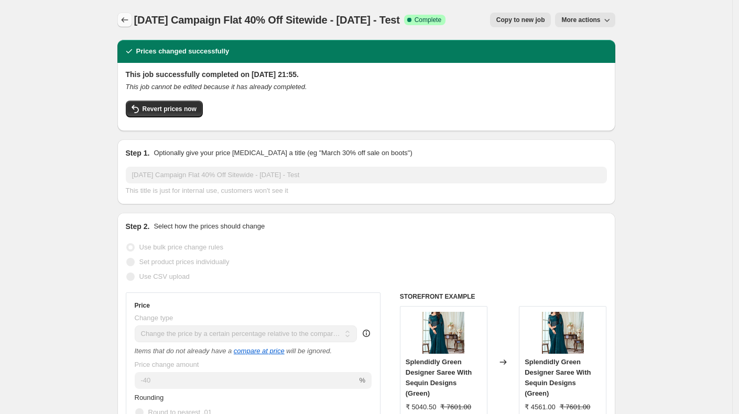
click at [124, 22] on icon "Price change jobs" at bounding box center [125, 20] width 10 height 10
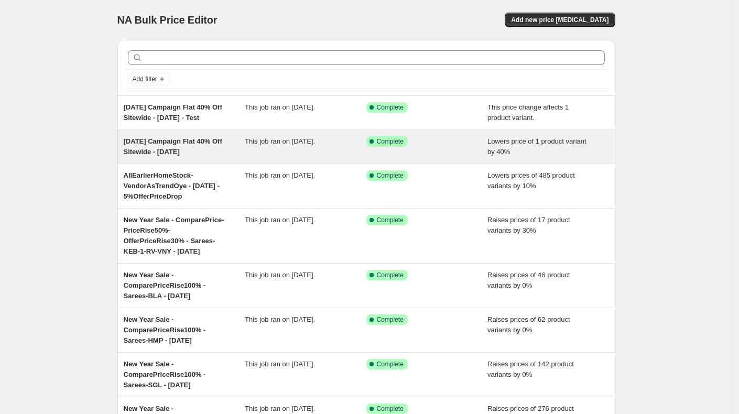
click at [249, 142] on span "This job ran on [DATE]." at bounding box center [280, 141] width 70 height 8
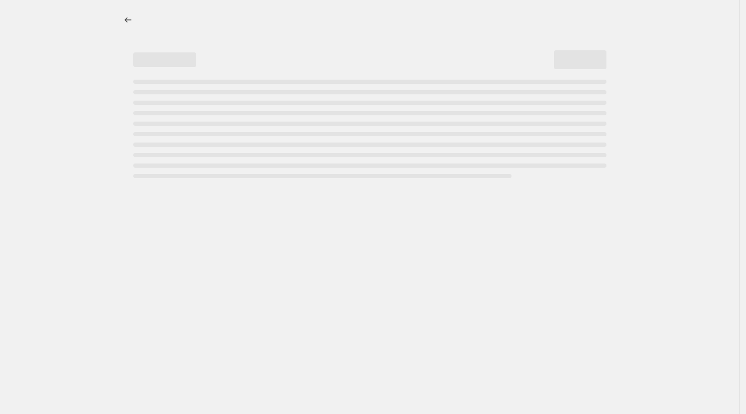
select select "percentage"
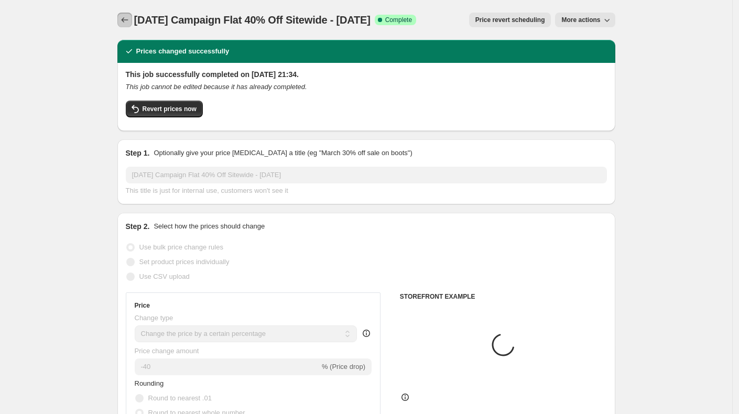
click at [130, 15] on icon "Price change jobs" at bounding box center [125, 20] width 10 height 10
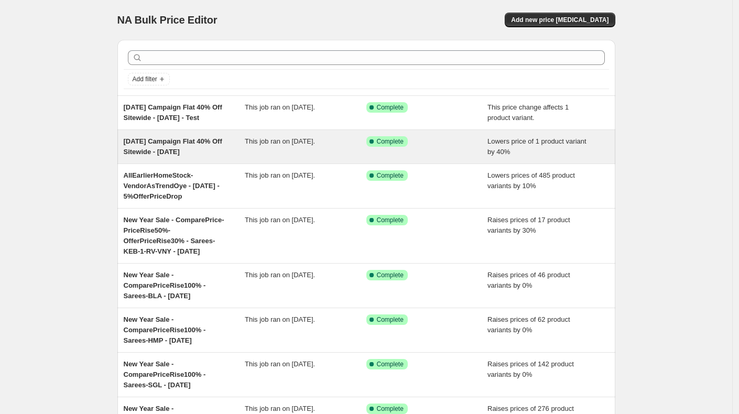
click at [182, 142] on span "[DATE] Campaign Flat 40% Off Sitewide - [DATE]" at bounding box center [173, 146] width 99 height 18
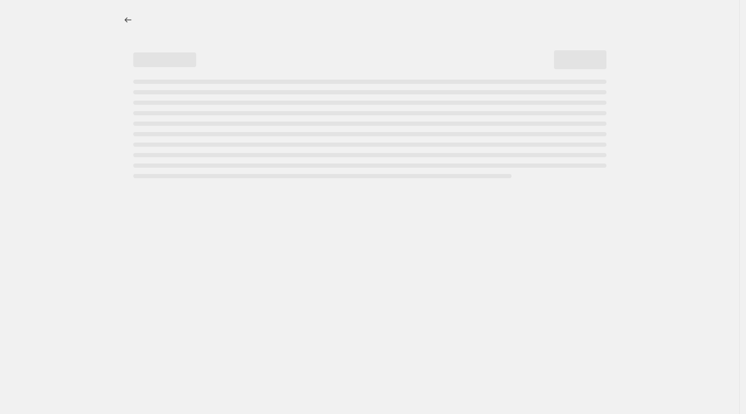
select select "percentage"
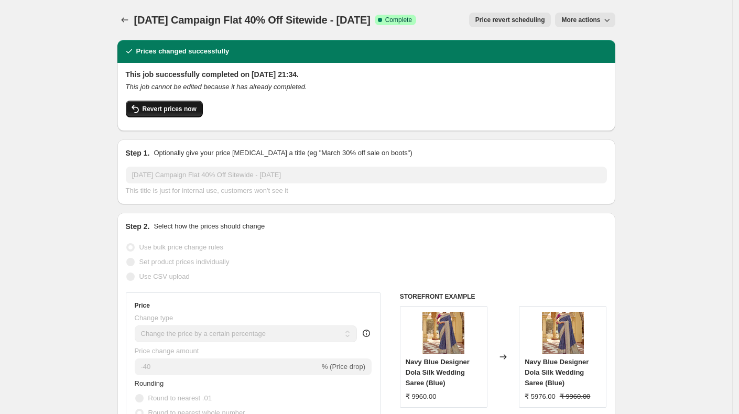
click at [164, 110] on span "Revert prices now" at bounding box center [170, 109] width 54 height 8
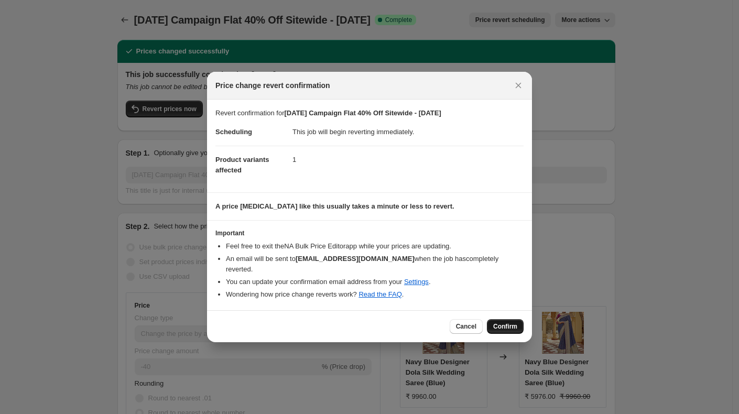
click at [501, 323] on span "Confirm" at bounding box center [505, 327] width 24 height 8
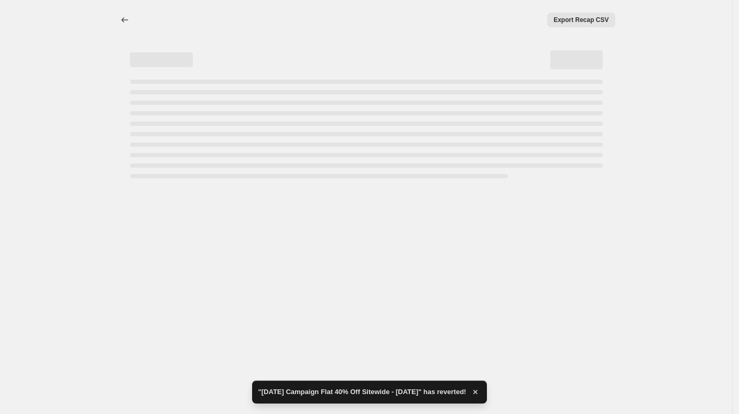
select select "percentage"
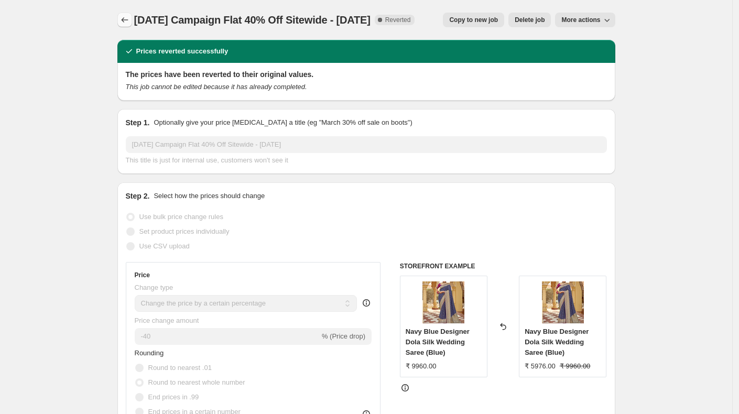
click at [126, 17] on icon "Price change jobs" at bounding box center [125, 20] width 10 height 10
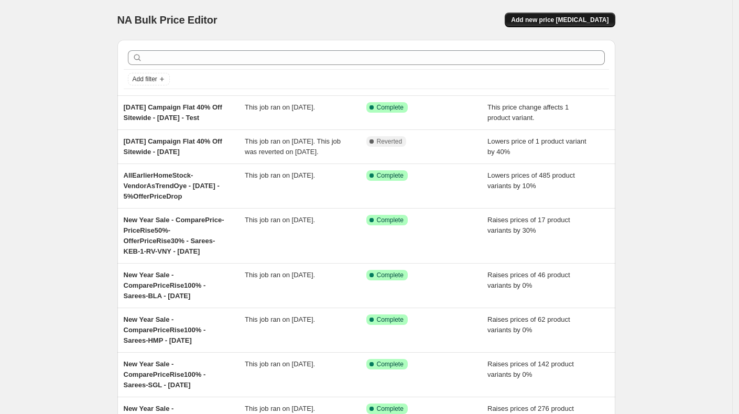
click at [584, 21] on span "Add new price [MEDICAL_DATA]" at bounding box center [560, 20] width 98 height 8
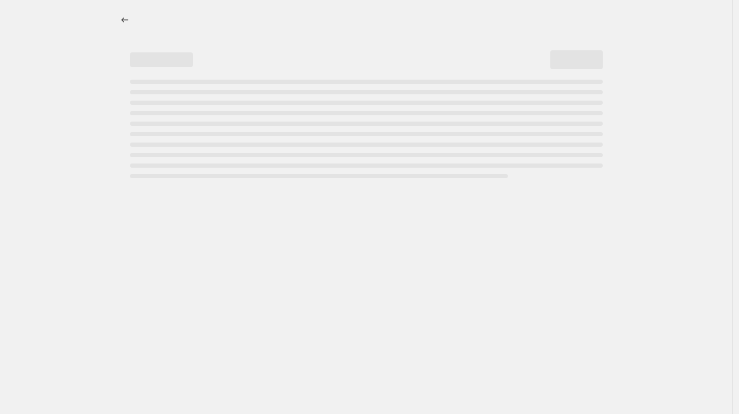
select select "percentage"
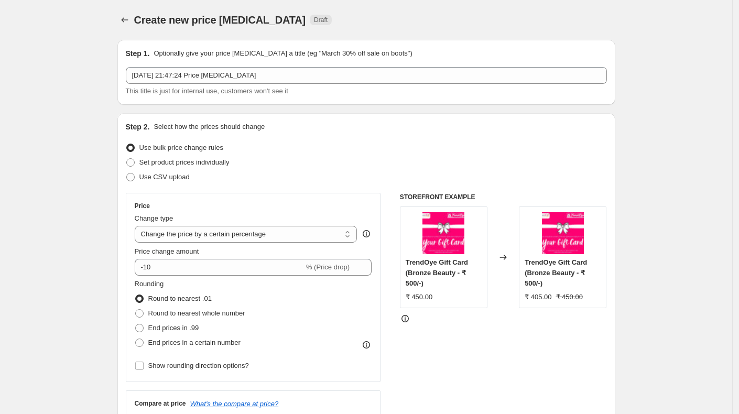
scroll to position [2, 0]
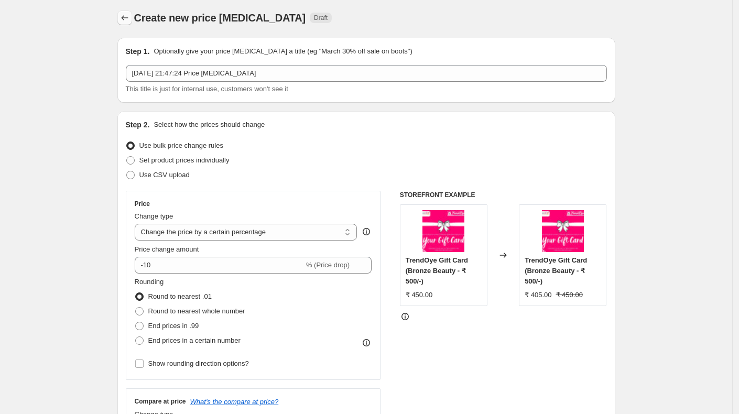
click at [127, 18] on icon "Price change jobs" at bounding box center [125, 18] width 10 height 10
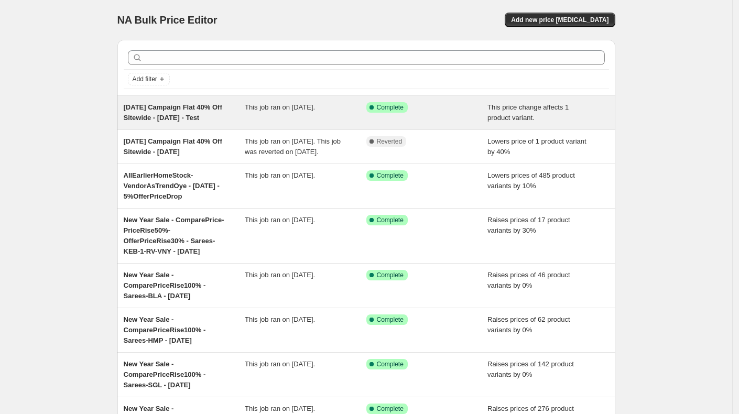
click at [190, 106] on span "[DATE] Campaign Flat 40% Off Sitewide - [DATE] - Test" at bounding box center [173, 112] width 99 height 18
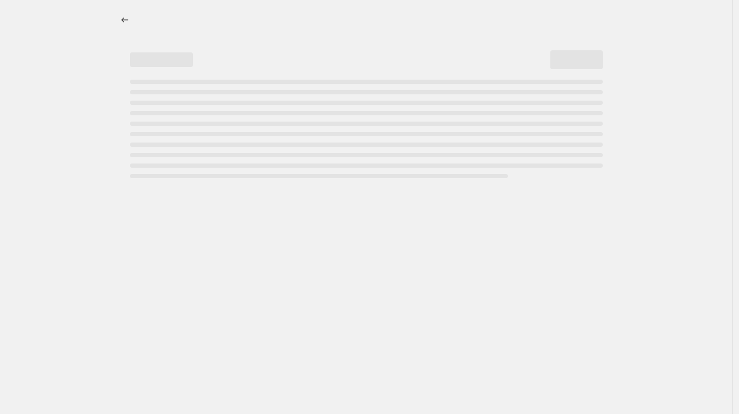
select select "pcap"
select select "no_change"
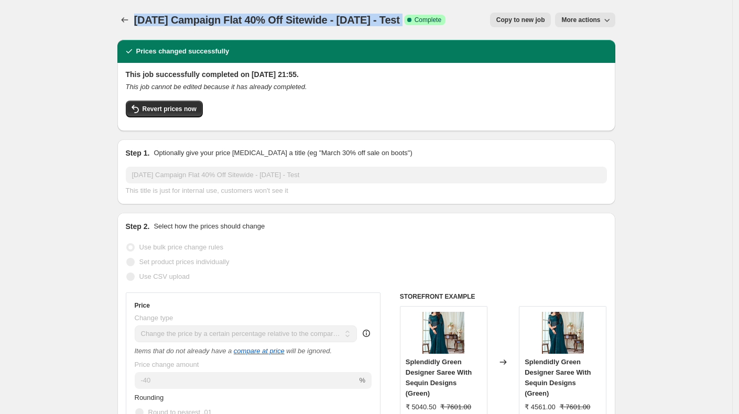
drag, startPoint x: 137, startPoint y: 21, endPoint x: 415, endPoint y: 22, distance: 277.9
click at [421, 22] on div "[DATE] Campaign Flat 40% Off Sitewide - [DATE] - Test Success Complete Complete" at bounding box center [290, 20] width 312 height 15
copy div "[DATE] Campaign Flat 40% Off Sitewide - [DATE] - Test Success Complete"
click at [128, 19] on icon "Price change jobs" at bounding box center [125, 20] width 10 height 10
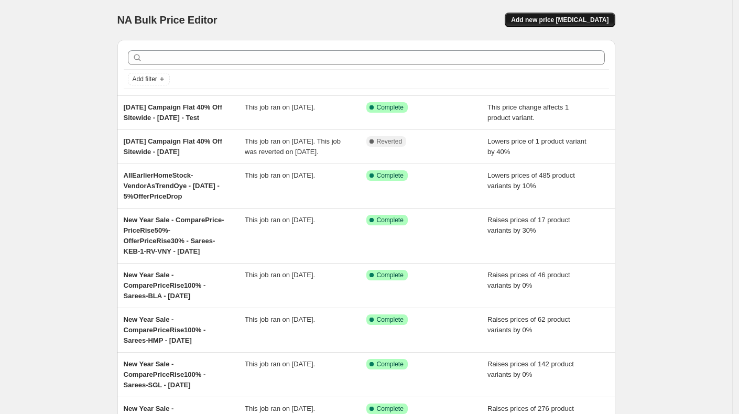
click at [553, 17] on span "Add new price [MEDICAL_DATA]" at bounding box center [560, 20] width 98 height 8
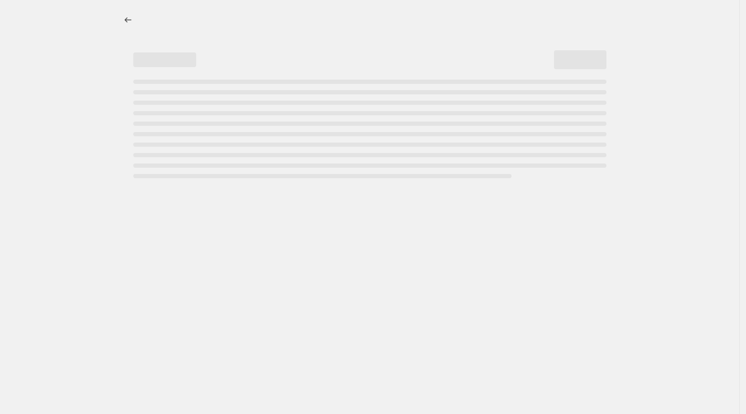
select select "percentage"
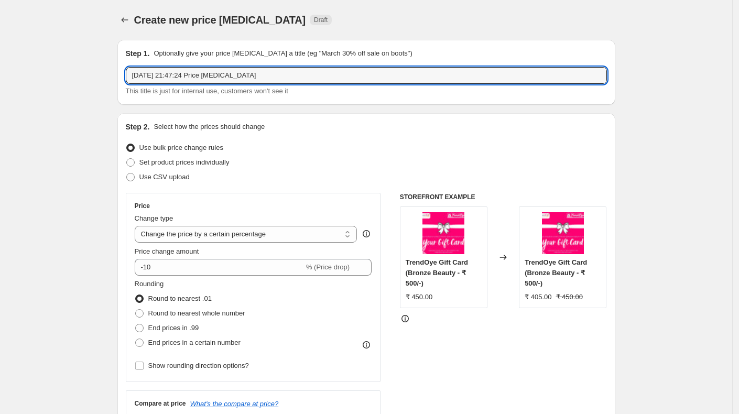
drag, startPoint x: 262, startPoint y: 74, endPoint x: 130, endPoint y: 66, distance: 132.9
click at [130, 66] on div "Step 1. Optionally give your price [MEDICAL_DATA] a title (eg "March 30% off sa…" at bounding box center [366, 72] width 481 height 48
paste input "[DATE] Campaign Flat 40% Off Sitewide - [DATE] - Test Success Complete"
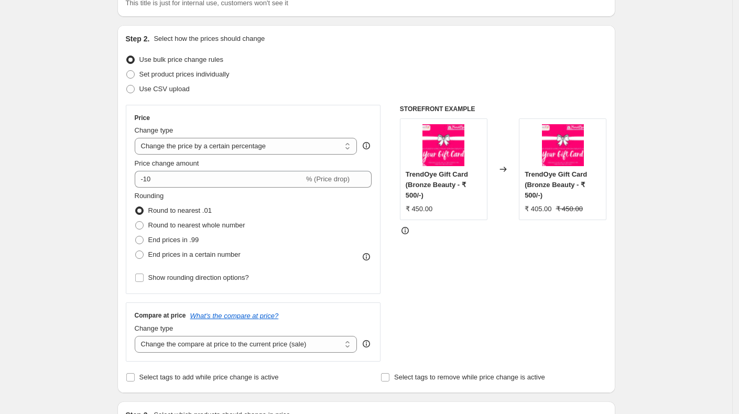
scroll to position [90, 0]
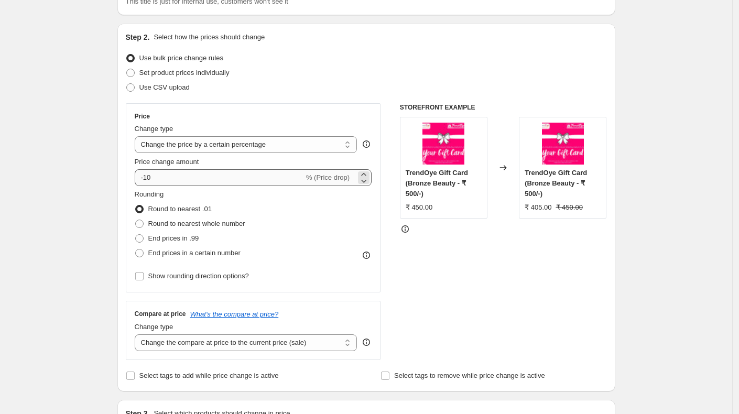
type input "[DATE] Campaign Flat 40% Off Sitewide - [DATE] - Test-2"
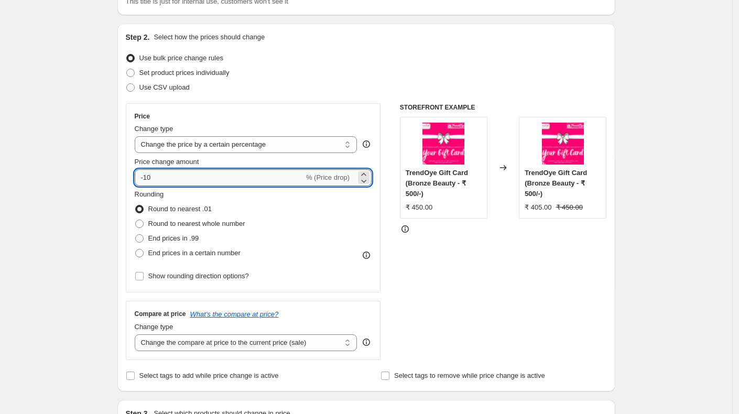
click at [177, 176] on input "-10" at bounding box center [219, 177] width 169 height 17
type input "-1"
type input "-40"
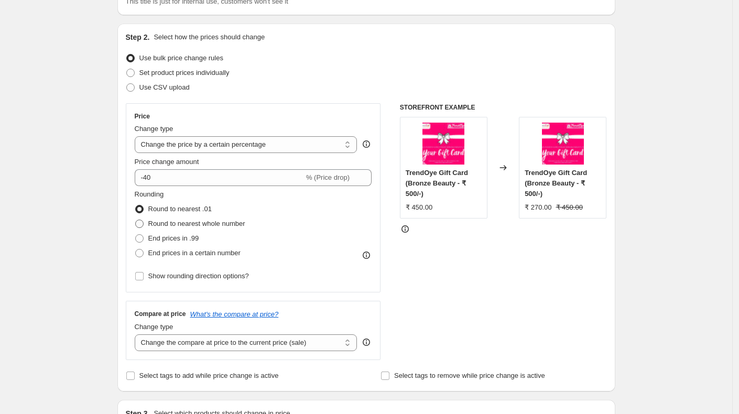
click at [144, 223] on span at bounding box center [139, 224] width 8 height 8
click at [136, 220] on input "Round to nearest whole number" at bounding box center [135, 220] width 1 height 1
radio input "true"
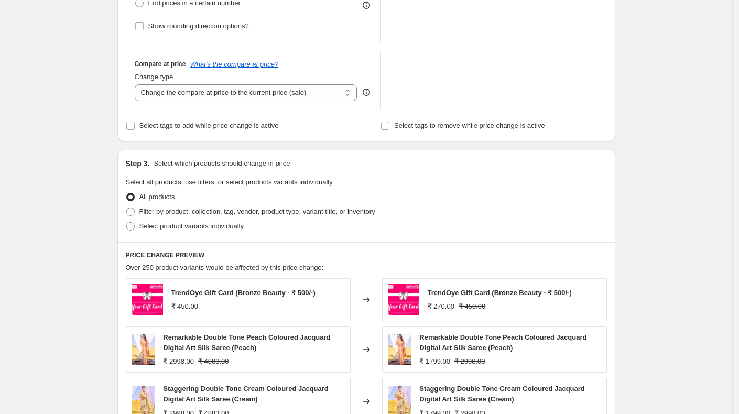
scroll to position [342, 0]
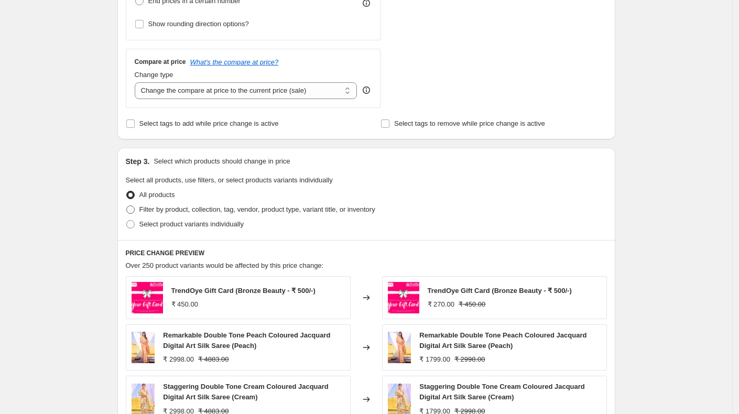
click at [134, 210] on span at bounding box center [130, 210] width 8 height 8
click at [127, 206] on input "Filter by product, collection, tag, vendor, product type, variant title, or inv…" at bounding box center [126, 206] width 1 height 1
radio input "true"
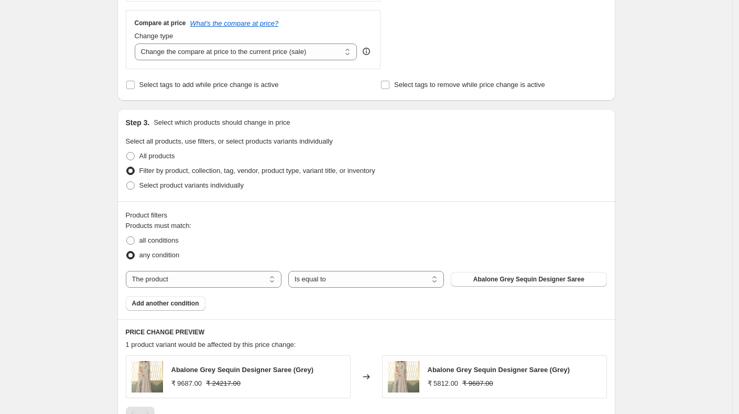
scroll to position [383, 0]
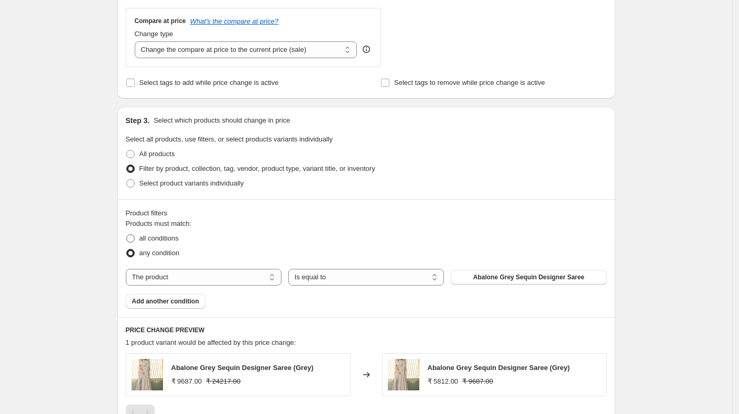
click at [133, 235] on span at bounding box center [130, 238] width 8 height 8
click at [127, 235] on input "all conditions" at bounding box center [126, 234] width 1 height 1
radio input "true"
click at [233, 278] on select "The product The product's collection The product's tag The product's vendor The…" at bounding box center [204, 277] width 156 height 17
click at [233, 277] on select "The product The product's collection The product's tag The product's vendor The…" at bounding box center [204, 277] width 156 height 17
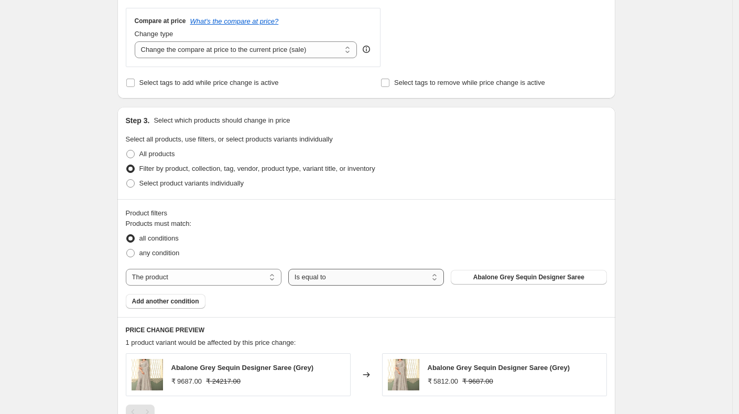
click at [324, 276] on select "Is equal to Is not equal to" at bounding box center [366, 277] width 156 height 17
click at [134, 255] on span at bounding box center [130, 253] width 8 height 8
click at [127, 250] on input "any condition" at bounding box center [126, 249] width 1 height 1
radio input "true"
click at [249, 279] on select "The product The product's collection The product's tag The product's vendor The…" at bounding box center [204, 277] width 156 height 17
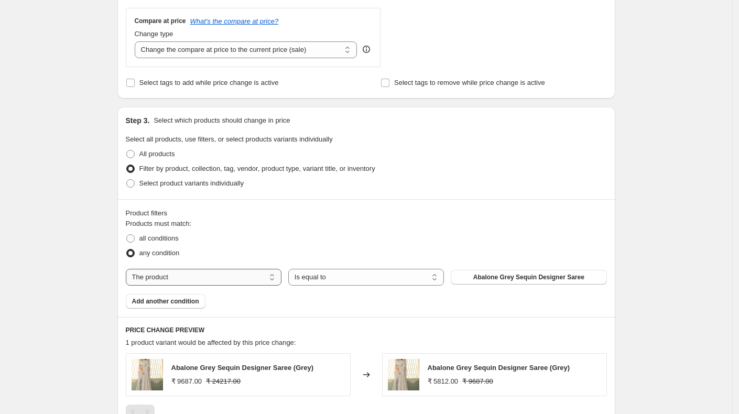
click at [225, 276] on select "The product The product's collection The product's tag The product's vendor The…" at bounding box center [204, 277] width 156 height 17
click at [135, 234] on span at bounding box center [130, 238] width 8 height 8
click at [127, 234] on input "all conditions" at bounding box center [126, 234] width 1 height 1
radio input "true"
click at [202, 277] on select "The product The product's collection The product's tag The product's vendor The…" at bounding box center [204, 277] width 156 height 17
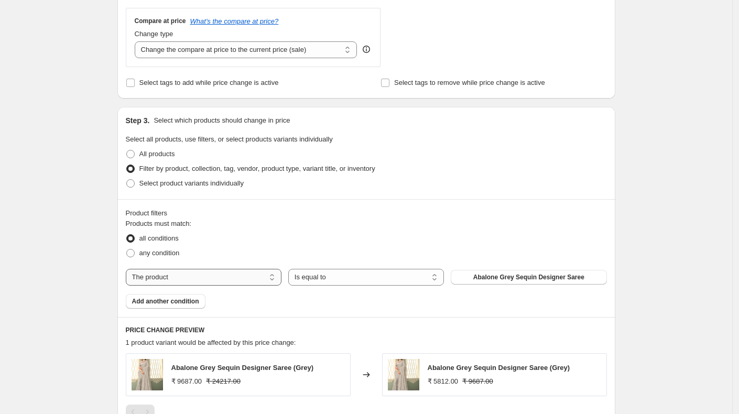
select select "collection"
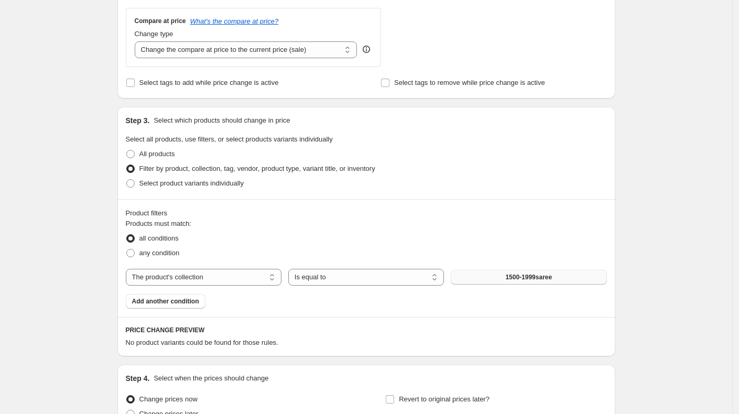
click at [470, 278] on button "1500-1999saree" at bounding box center [529, 277] width 156 height 15
click at [189, 300] on span "Add another condition" at bounding box center [165, 301] width 67 height 8
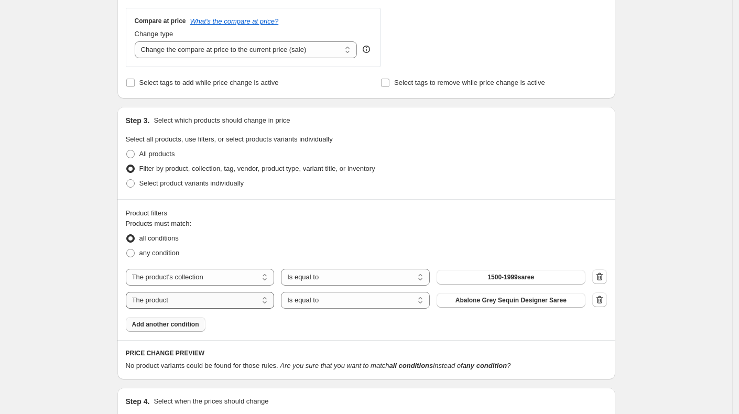
click at [219, 300] on select "The product The product's collection The product's tag The product's vendor The…" at bounding box center [200, 300] width 149 height 17
select select "collection"
click at [338, 299] on select "Is equal to Is not equal to" at bounding box center [355, 300] width 149 height 17
click at [284, 292] on select "Is equal to Is not equal to" at bounding box center [355, 300] width 149 height 17
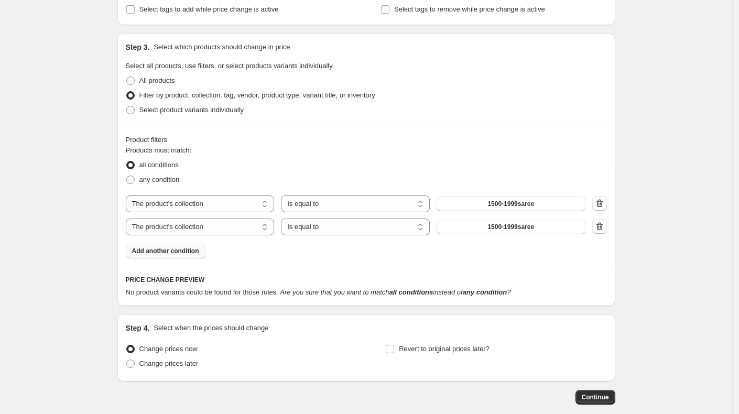
scroll to position [475, 0]
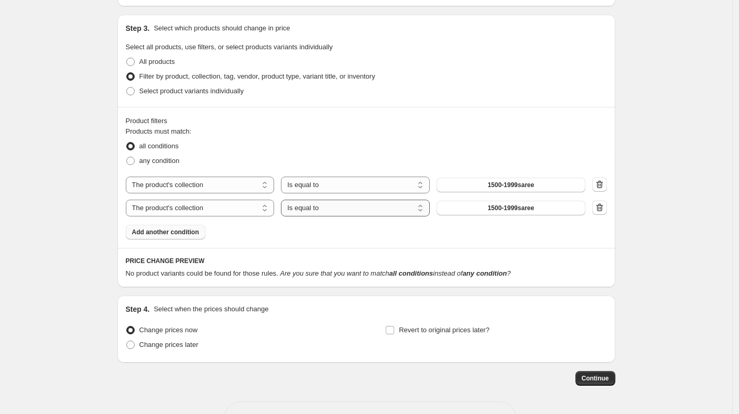
click at [329, 208] on select "Is equal to Is not equal to" at bounding box center [355, 208] width 149 height 17
select select "not_equal"
click at [469, 209] on button "1500-1999saree" at bounding box center [511, 208] width 149 height 15
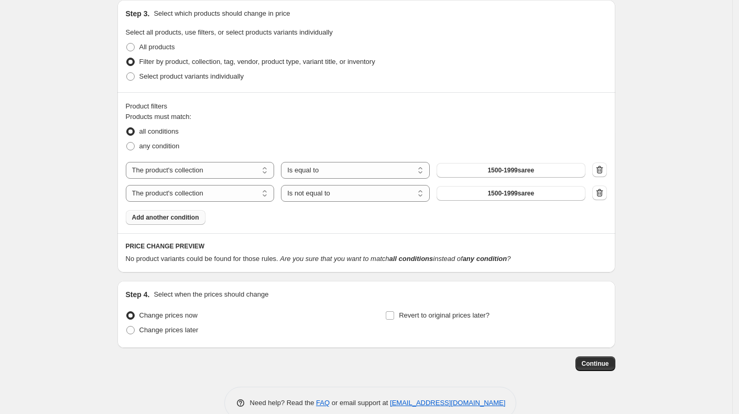
scroll to position [491, 0]
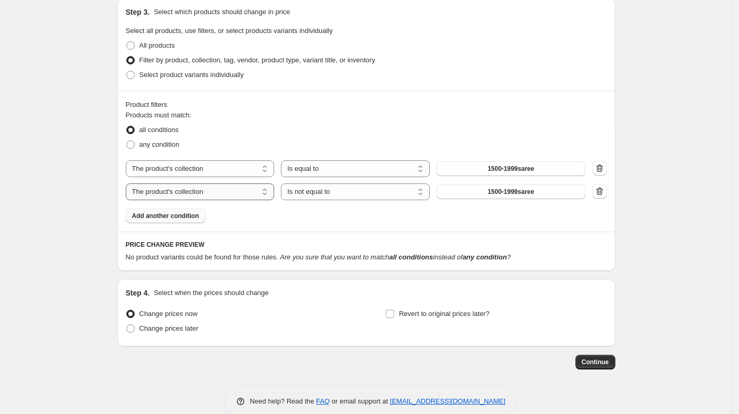
click at [203, 193] on select "The product The product's collection The product's tag The product's vendor The…" at bounding box center [200, 192] width 149 height 17
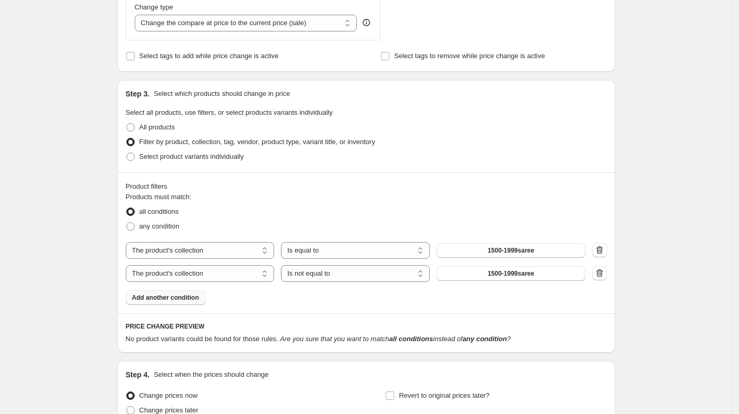
scroll to position [388, 0]
